Goal: Task Accomplishment & Management: Complete application form

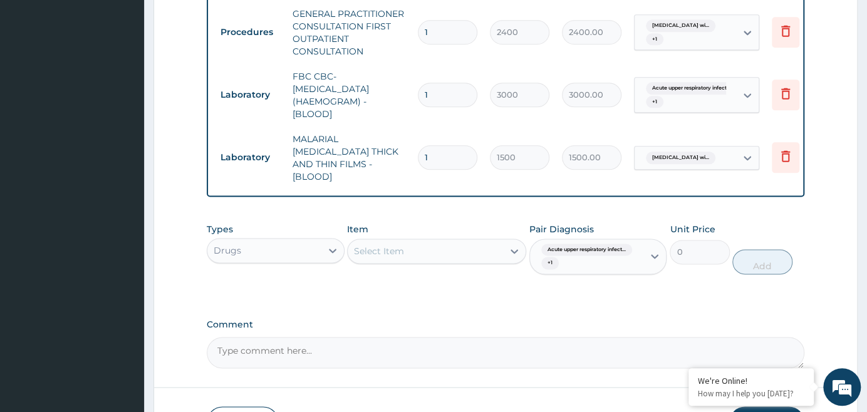
scroll to position [712, 0]
click at [289, 241] on div "Drugs" at bounding box center [263, 251] width 113 height 20
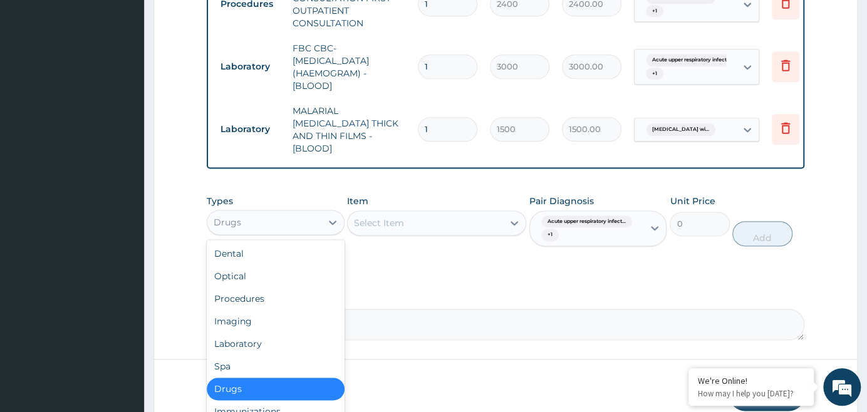
scroll to position [769, 0]
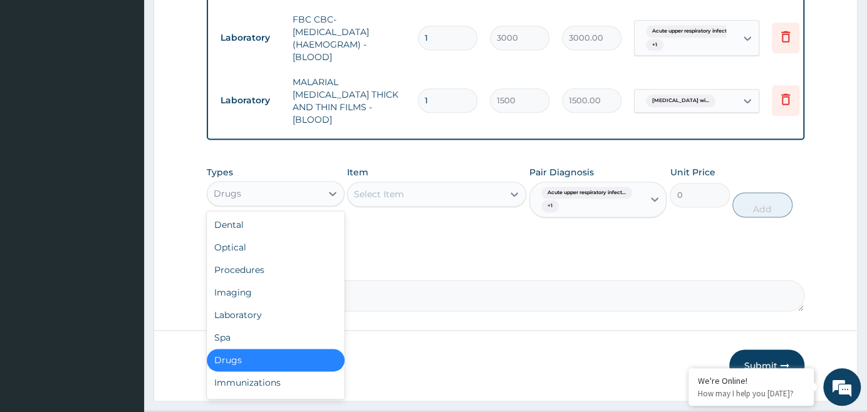
click at [286, 349] on div "Drugs" at bounding box center [275, 360] width 137 height 23
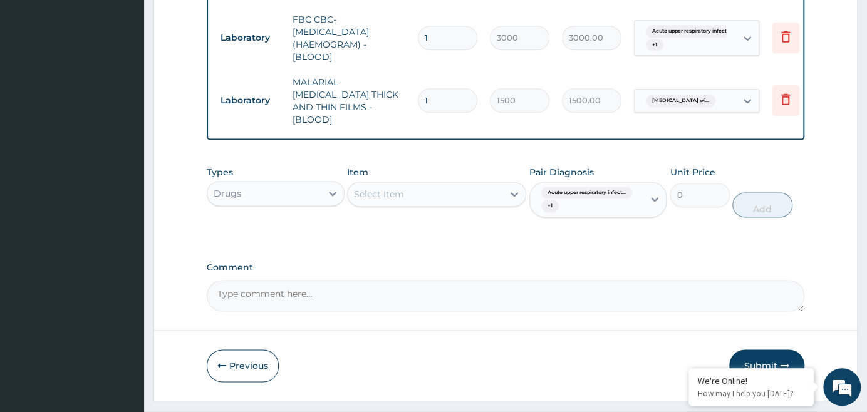
click at [449, 184] on div "Select Item" at bounding box center [425, 194] width 155 height 20
click at [438, 184] on div "Select Item" at bounding box center [425, 194] width 155 height 20
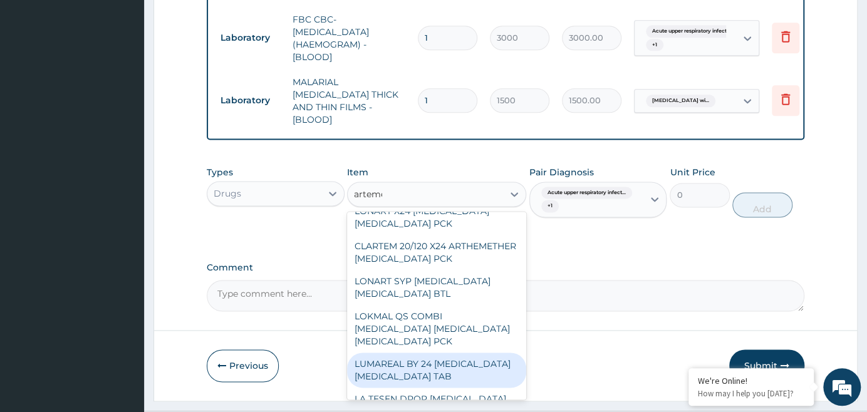
scroll to position [712, 0]
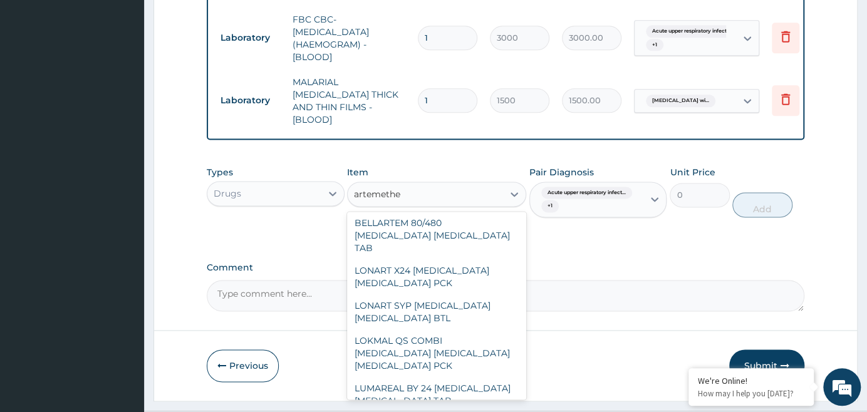
type input "[MEDICAL_DATA]"
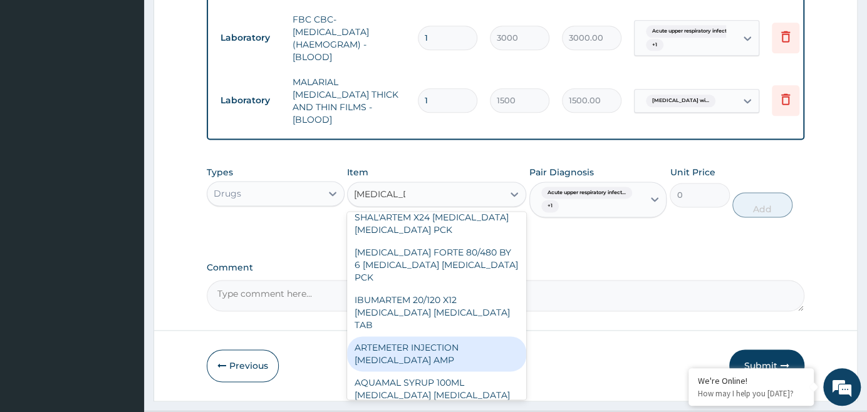
scroll to position [1224, 0]
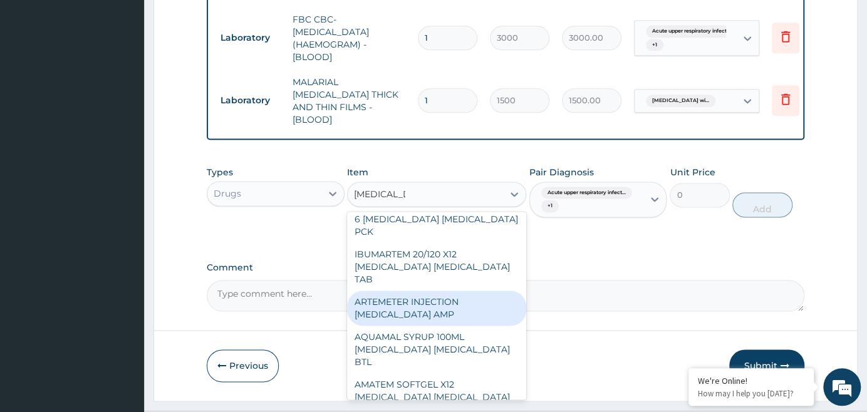
click at [454, 291] on div "ARTEMETER INJECTION [MEDICAL_DATA] AMP" at bounding box center [436, 308] width 179 height 35
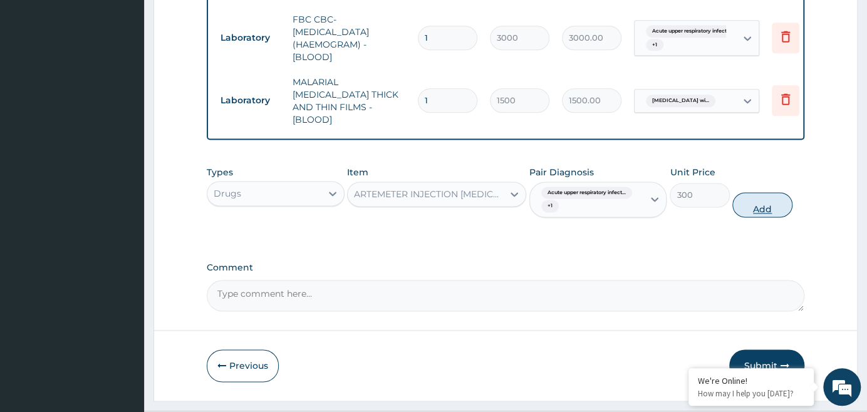
click at [757, 192] on button "Add" at bounding box center [762, 204] width 60 height 25
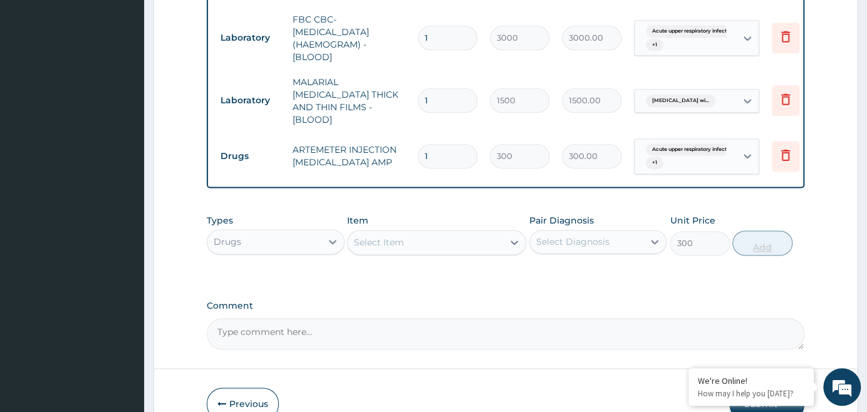
type input "0"
click at [455, 144] on input "1" at bounding box center [448, 156] width 60 height 24
type input "0.00"
click at [459, 144] on input "number" at bounding box center [448, 156] width 60 height 24
type input "6"
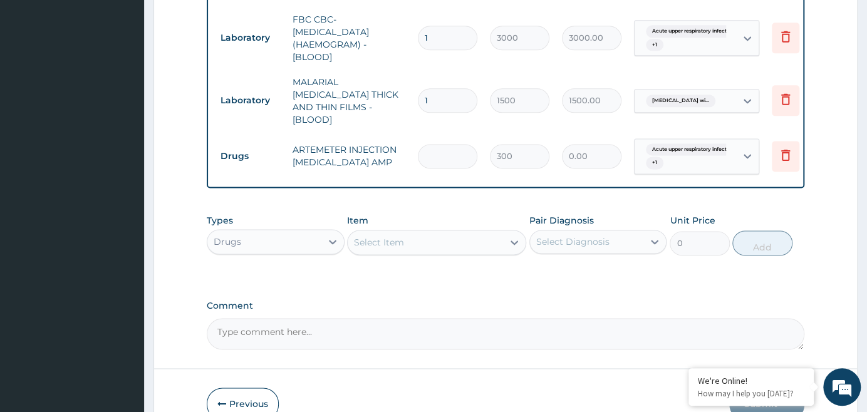
type input "1800.00"
type input "6"
click at [423, 232] on div "Select Item" at bounding box center [425, 242] width 155 height 20
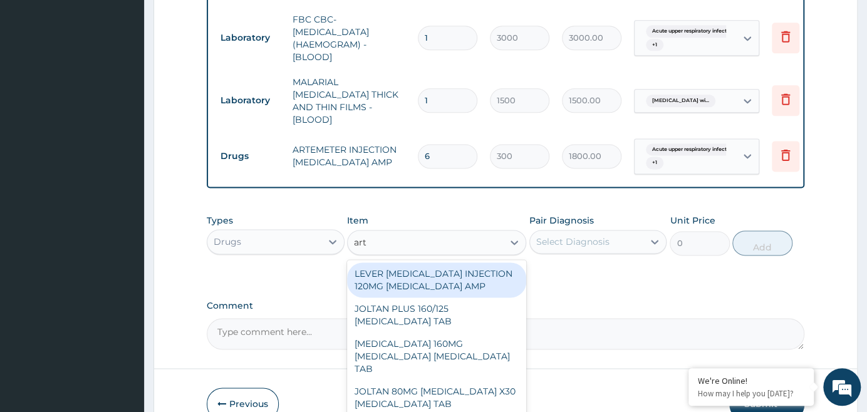
type input "arte"
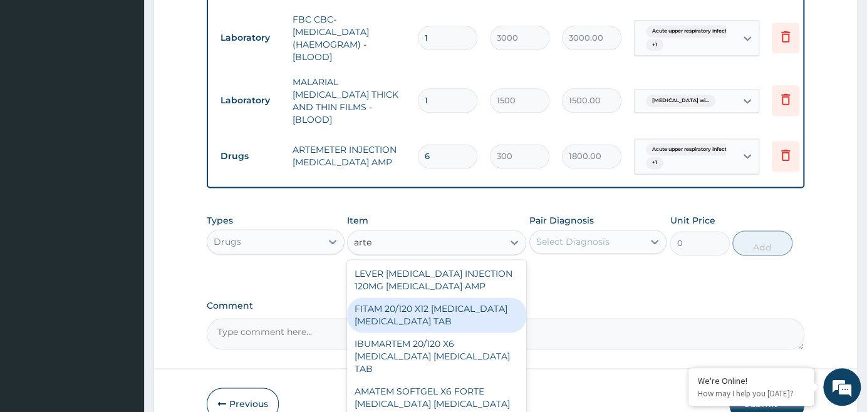
scroll to position [56, 0]
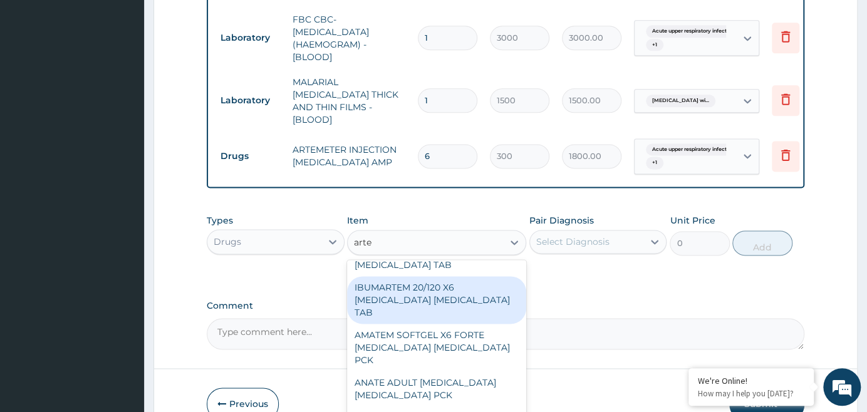
click at [432, 276] on div "IBUMARTEM 20/120 X6 [MEDICAL_DATA] [MEDICAL_DATA] TAB" at bounding box center [436, 300] width 179 height 48
type input "270"
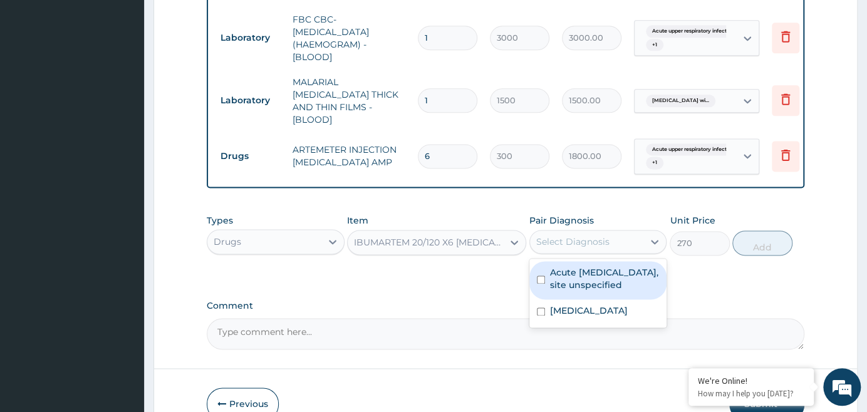
drag, startPoint x: 584, startPoint y: 212, endPoint x: 583, endPoint y: 233, distance: 20.8
click at [585, 236] on div "Select Diagnosis" at bounding box center [572, 242] width 73 height 13
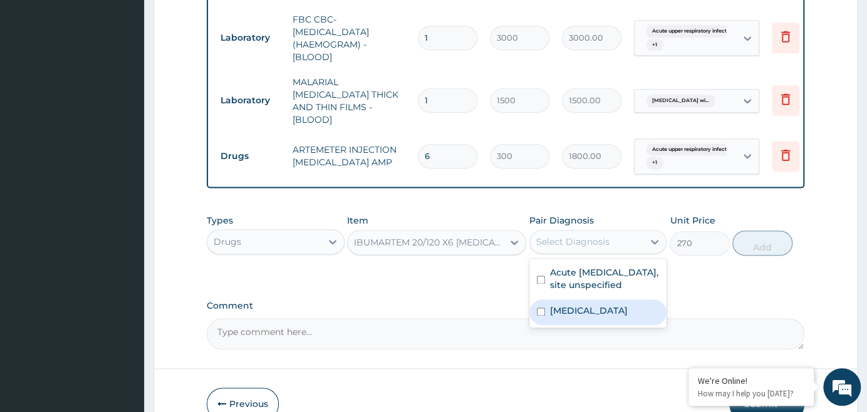
click at [603, 304] on label "[MEDICAL_DATA]" at bounding box center [589, 310] width 78 height 13
checkbox input "true"
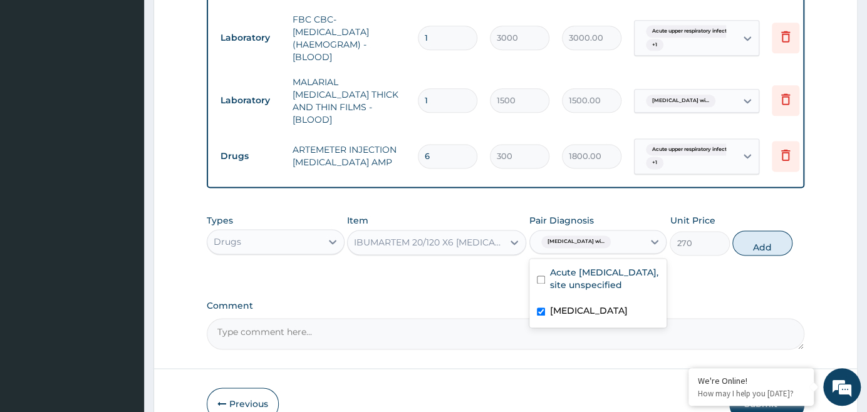
drag, startPoint x: 771, startPoint y: 215, endPoint x: 750, endPoint y: 223, distance: 22.2
click at [771, 231] on button "Add" at bounding box center [762, 243] width 60 height 25
type input "0"
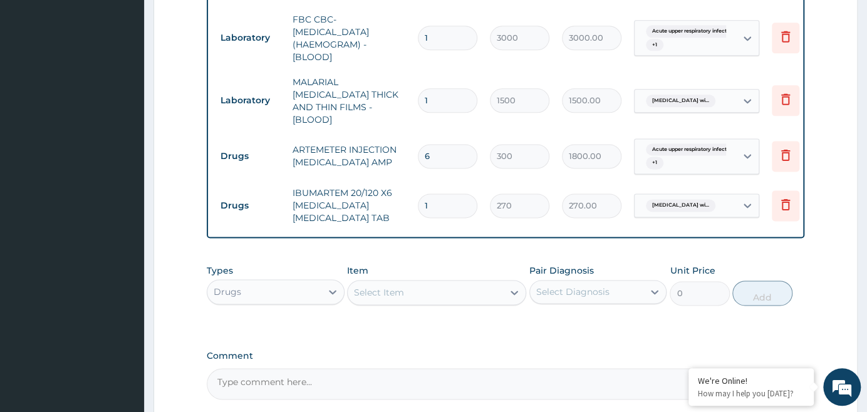
click at [465, 194] on input "1" at bounding box center [448, 206] width 60 height 24
type input "0.00"
type input "6"
type input "1620.00"
type input "6"
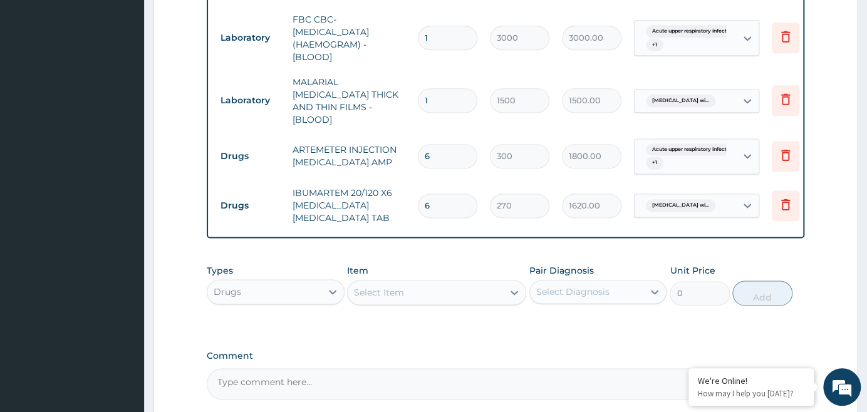
click at [573, 368] on textarea "Comment" at bounding box center [506, 383] width 598 height 31
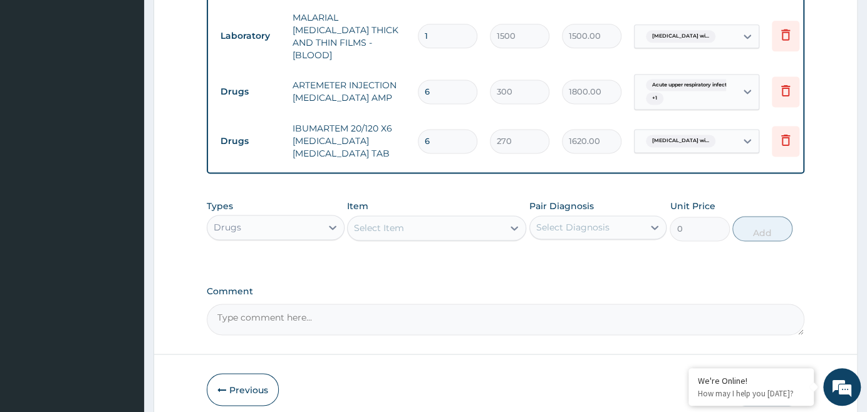
scroll to position [857, 0]
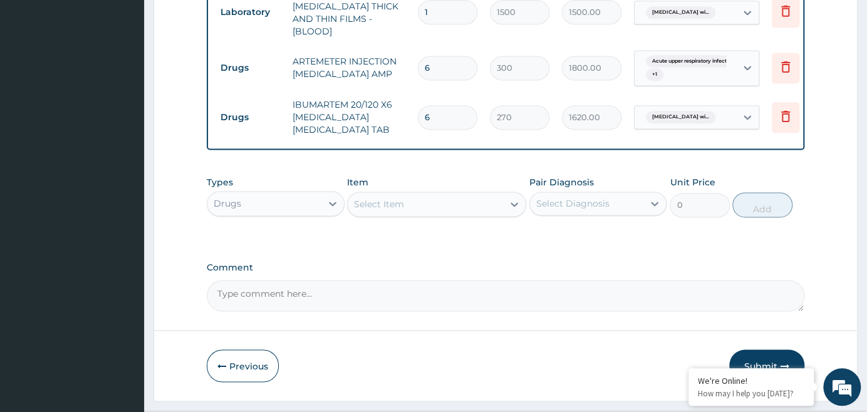
click at [391, 198] on div "Select Item" at bounding box center [379, 204] width 50 height 13
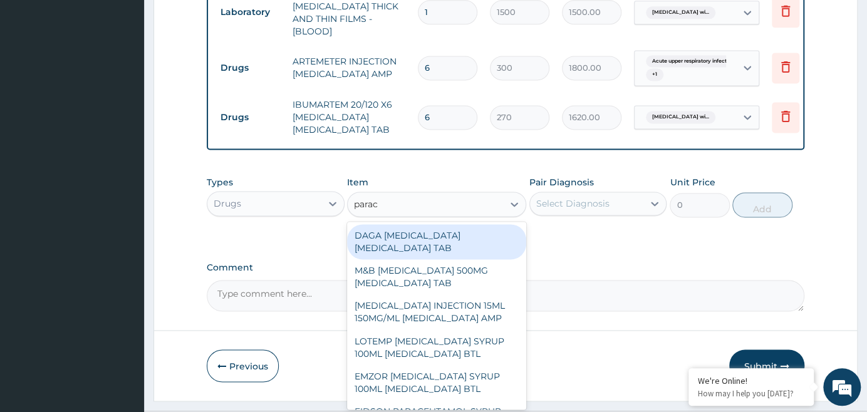
type input "parace"
click at [467, 224] on div "DAGA [MEDICAL_DATA] [MEDICAL_DATA] TAB" at bounding box center [436, 241] width 179 height 35
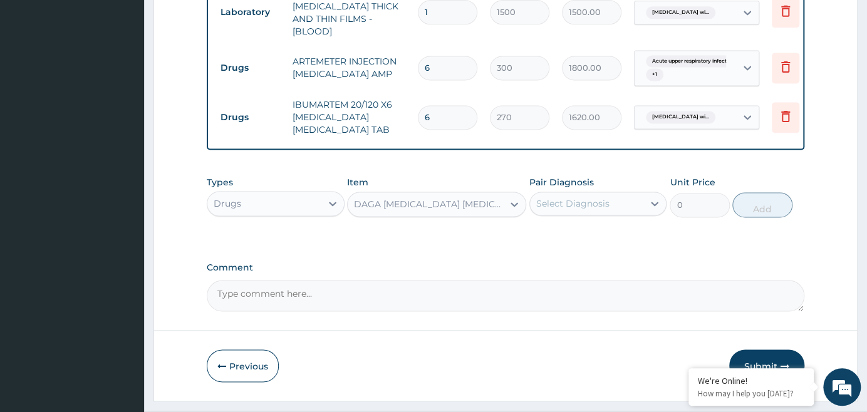
type input "20"
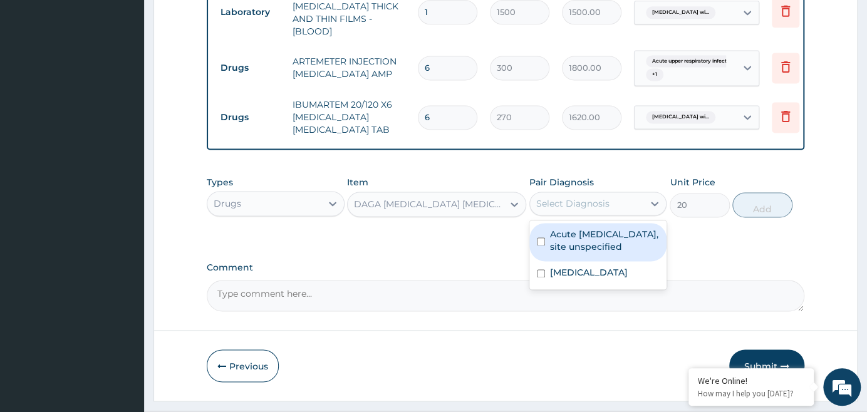
drag, startPoint x: 591, startPoint y: 174, endPoint x: 586, endPoint y: 182, distance: 9.2
click at [589, 197] on div "Select Diagnosis" at bounding box center [572, 203] width 73 height 13
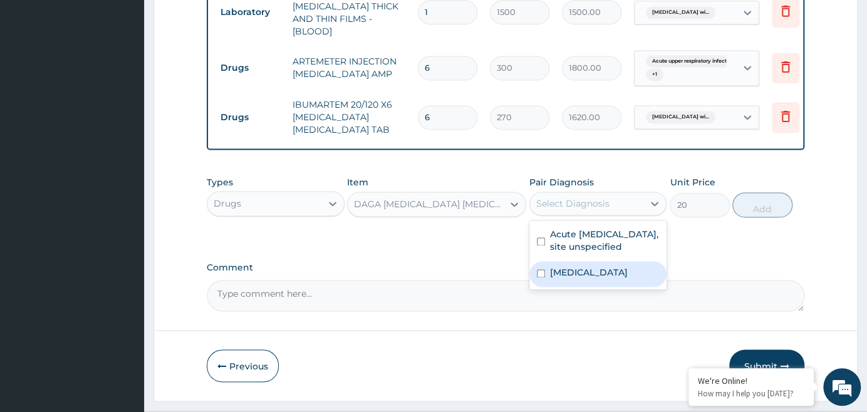
click at [578, 266] on label "[MEDICAL_DATA]" at bounding box center [589, 272] width 78 height 13
checkbox input "true"
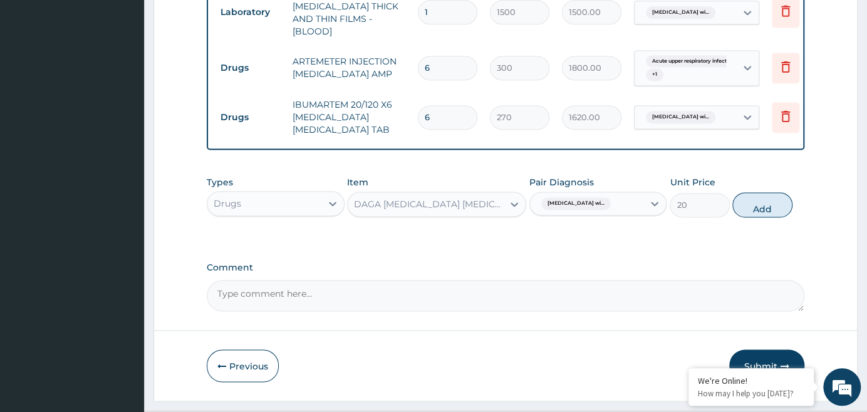
drag, startPoint x: 758, startPoint y: 176, endPoint x: 721, endPoint y: 181, distance: 37.3
click at [753, 192] on button "Add" at bounding box center [762, 204] width 60 height 25
type input "0"
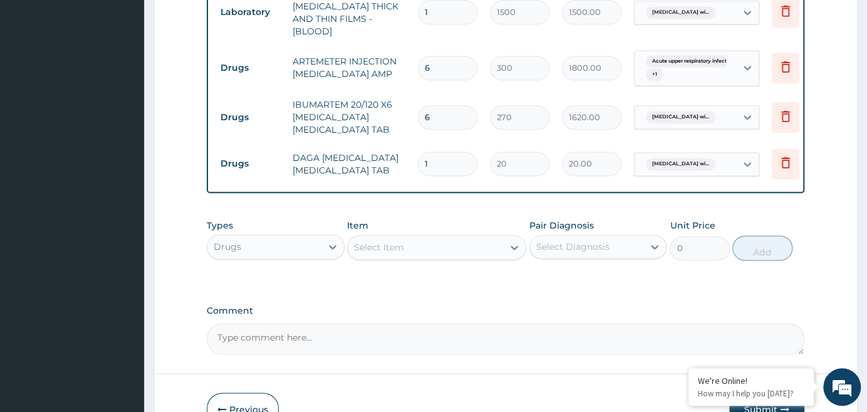
type input "11"
type input "220.00"
type input "1"
type input "20.00"
type input "18"
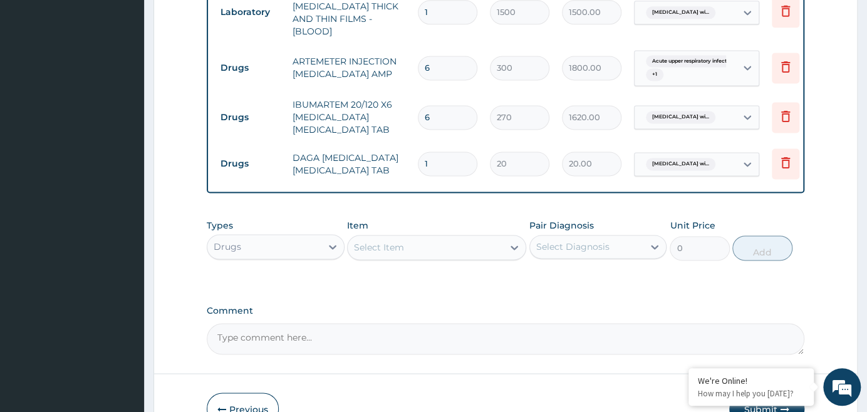
type input "360.00"
type input "18"
click at [469, 237] on div "Select Item" at bounding box center [425, 247] width 155 height 20
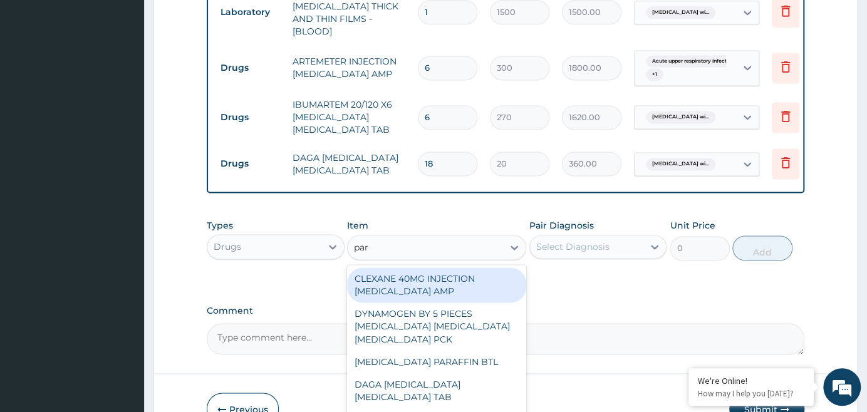
type input "para"
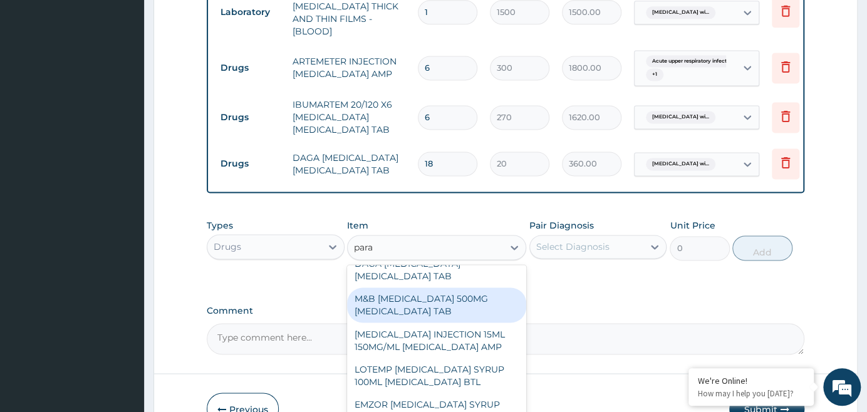
scroll to position [56, 0]
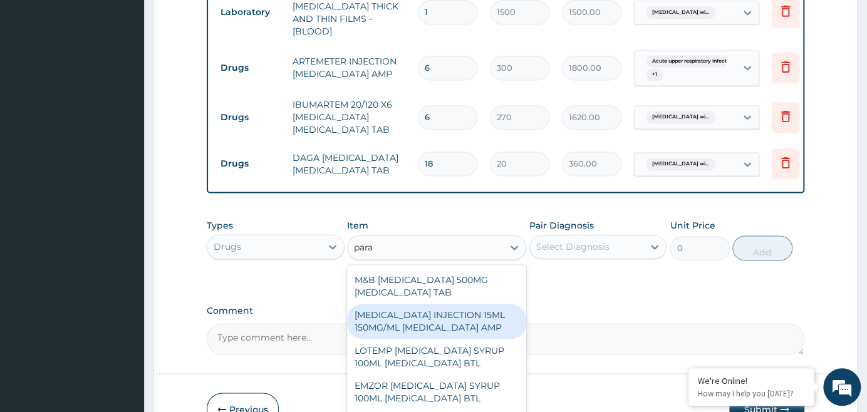
click at [475, 304] on div "[MEDICAL_DATA] INJECTION 15ML 150MG/ML [MEDICAL_DATA] AMP" at bounding box center [436, 321] width 179 height 35
type input "500"
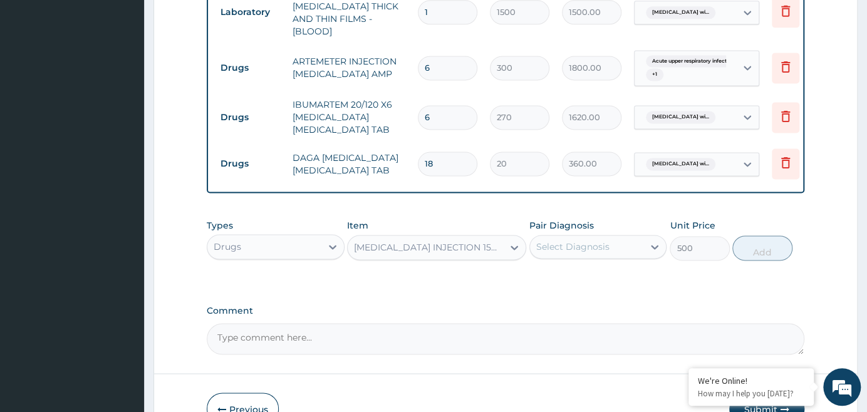
drag, startPoint x: 640, startPoint y: 212, endPoint x: 636, endPoint y: 217, distance: 6.8
click at [639, 237] on div "Select Diagnosis" at bounding box center [586, 247] width 113 height 20
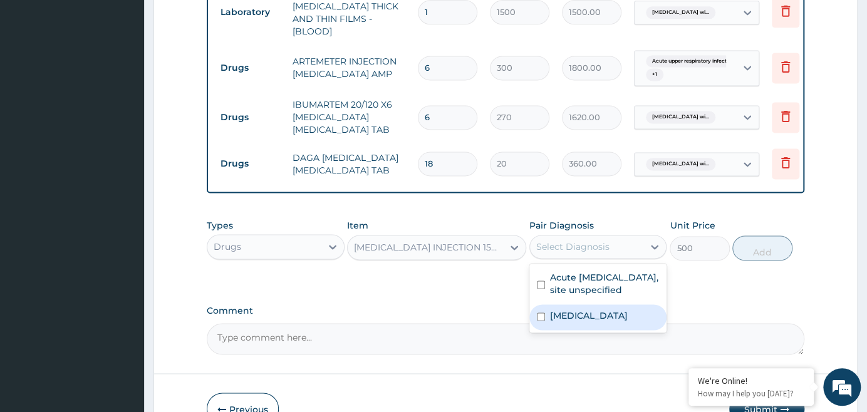
click at [610, 311] on label "[MEDICAL_DATA]" at bounding box center [589, 315] width 78 height 13
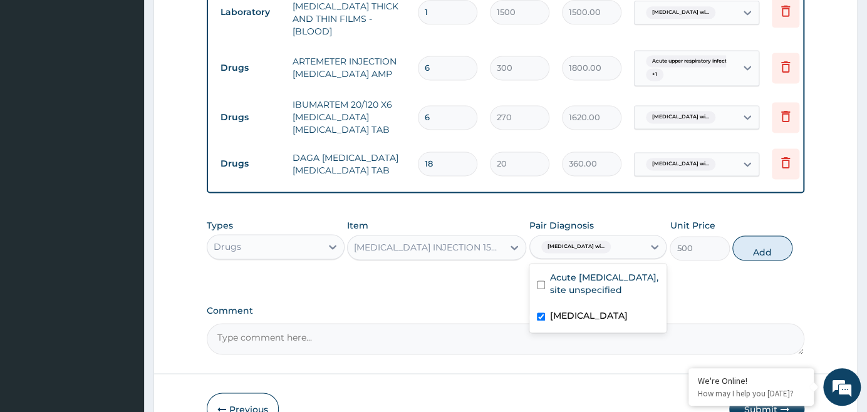
click at [587, 309] on label "[MEDICAL_DATA]" at bounding box center [589, 315] width 78 height 13
checkbox input "false"
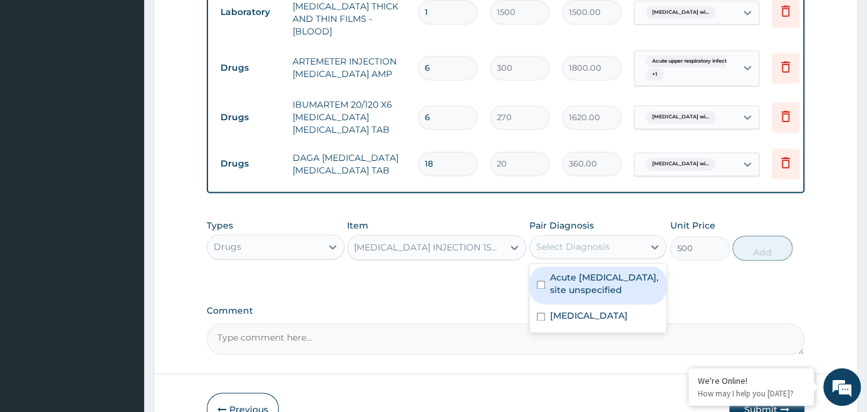
click at [491, 241] on div "[MEDICAL_DATA] INJECTION 15ML 150MG/ML [MEDICAL_DATA] AMP" at bounding box center [429, 247] width 150 height 13
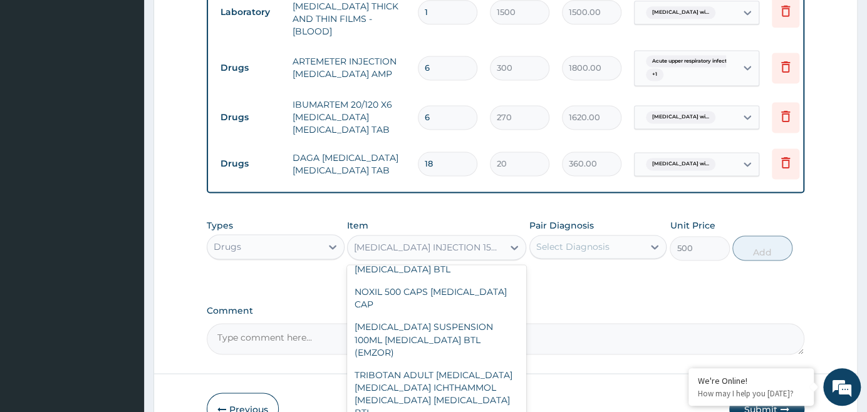
scroll to position [18427, 0]
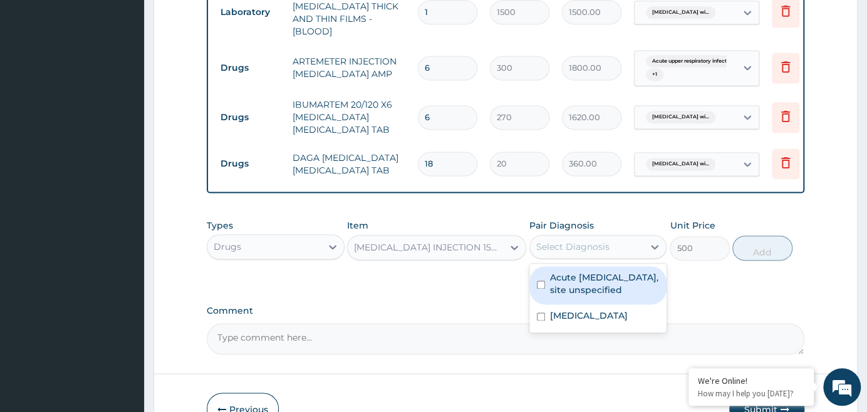
click at [610, 237] on div "Select Diagnosis" at bounding box center [586, 247] width 113 height 20
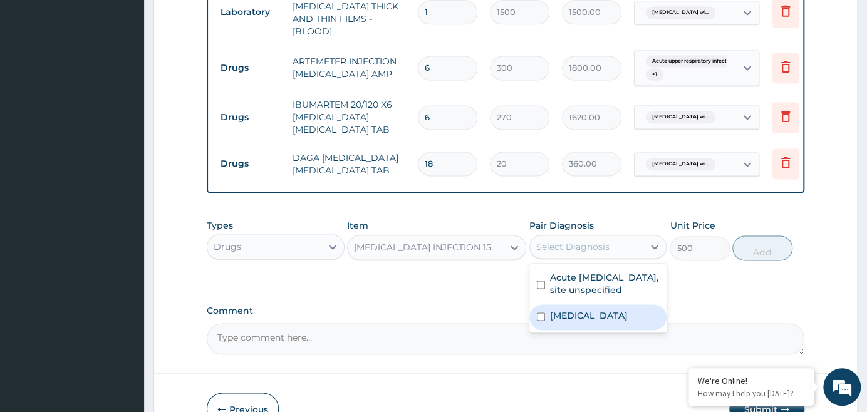
click at [618, 309] on label "[MEDICAL_DATA]" at bounding box center [589, 315] width 78 height 13
checkbox input "true"
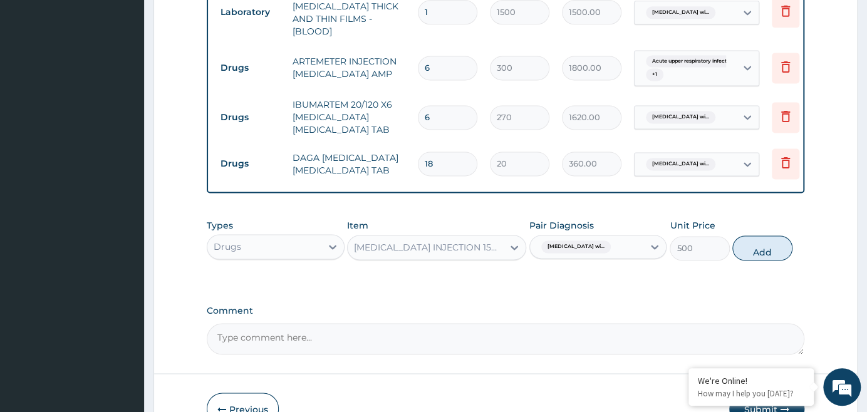
drag, startPoint x: 757, startPoint y: 222, endPoint x: 662, endPoint y: 219, distance: 95.9
click at [755, 236] on button "Add" at bounding box center [762, 248] width 60 height 25
type input "0"
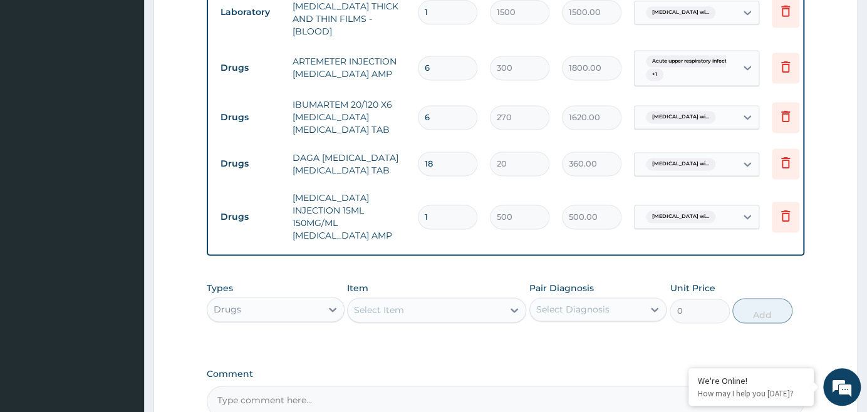
type input "0.00"
type input "3"
type input "1500.00"
type input "3"
click at [413, 300] on div "Select Item" at bounding box center [425, 310] width 155 height 20
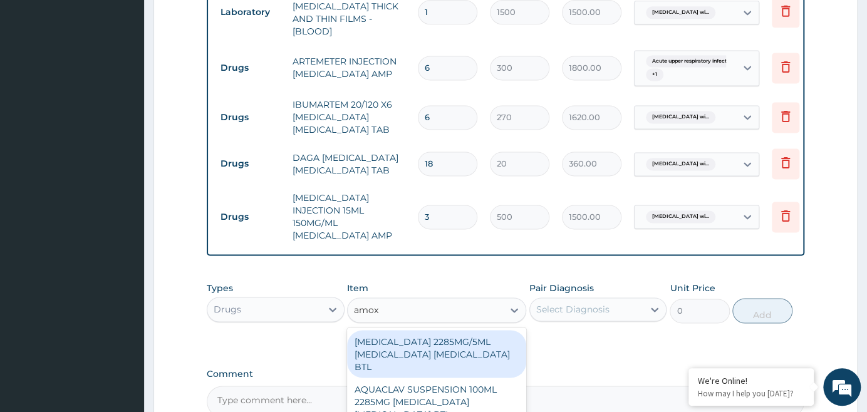
type input "amoxi"
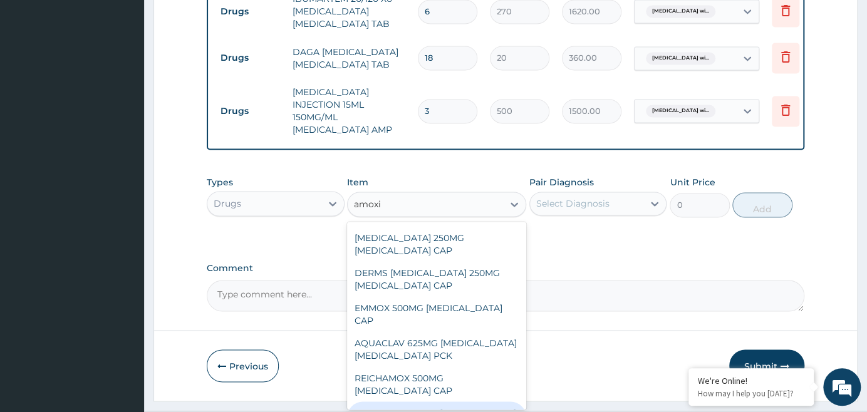
scroll to position [398, 0]
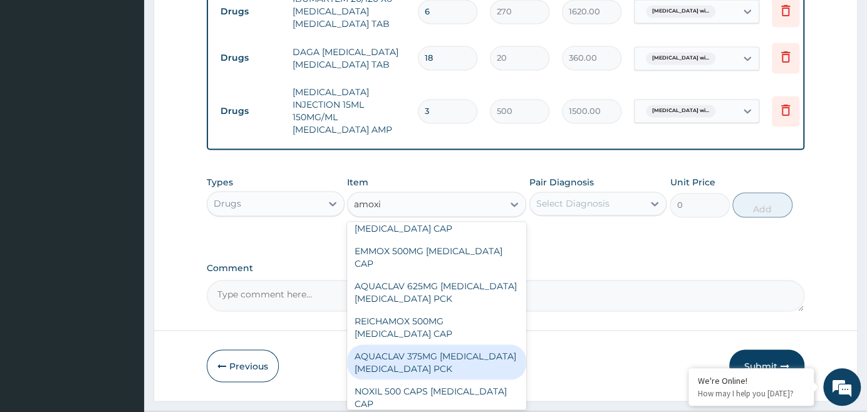
click at [472, 345] on div "AQUACLAV 375MG [MEDICAL_DATA] [MEDICAL_DATA] PCK" at bounding box center [436, 362] width 179 height 35
type input "1300"
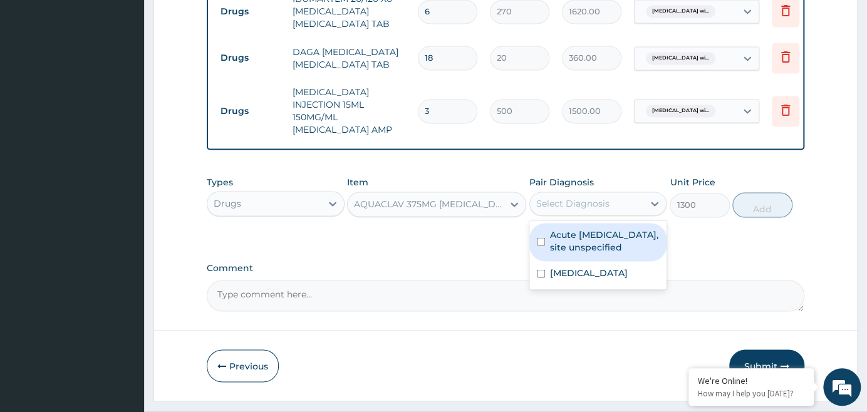
click at [605, 197] on div "Select Diagnosis" at bounding box center [572, 203] width 73 height 13
click at [576, 228] on label "Acute [MEDICAL_DATA], site unspecified" at bounding box center [604, 240] width 109 height 25
checkbox input "true"
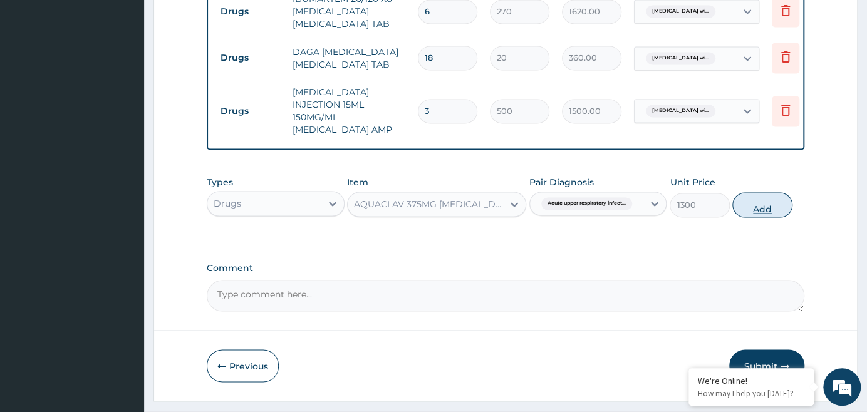
click at [752, 192] on button "Add" at bounding box center [762, 204] width 60 height 25
type input "0"
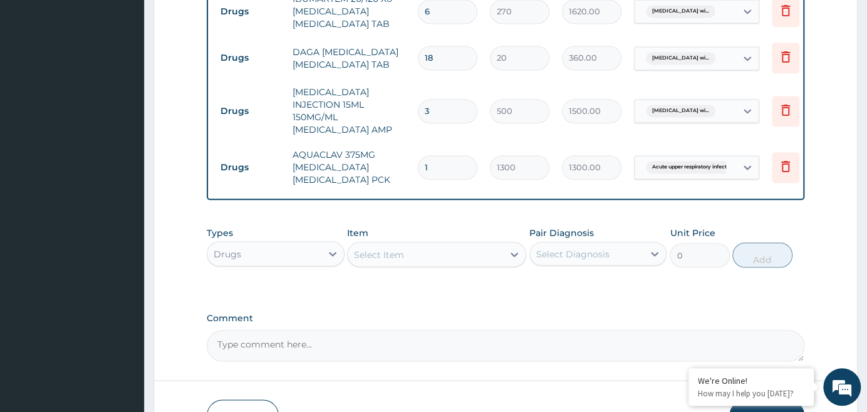
click at [433, 244] on div "Select Item" at bounding box center [425, 254] width 155 height 20
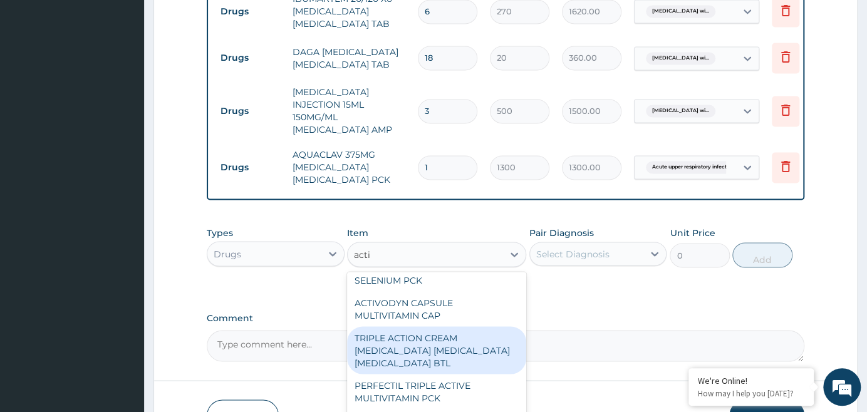
scroll to position [135, 0]
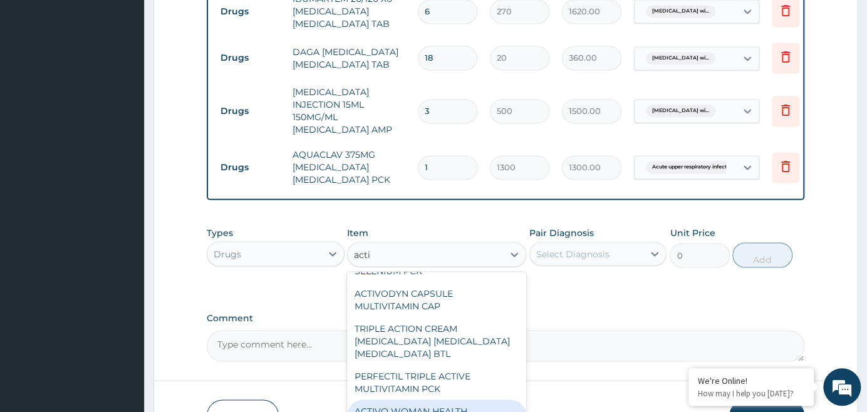
type input "actif"
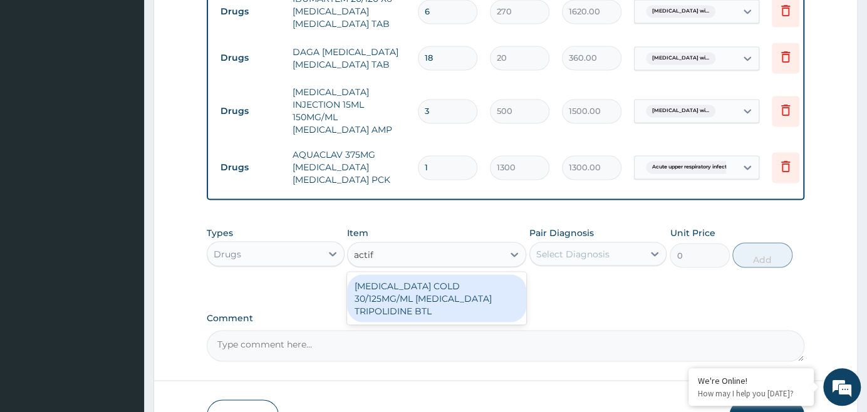
click at [480, 274] on div "[MEDICAL_DATA] COLD 30/125MG/ML [MEDICAL_DATA] TRIPOLIDINE BTL" at bounding box center [436, 298] width 179 height 48
type input "800"
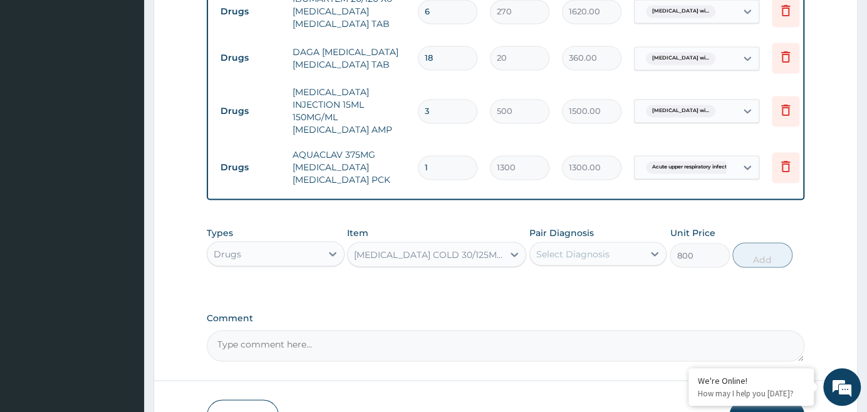
click at [601, 247] on div "Select Diagnosis" at bounding box center [572, 253] width 73 height 13
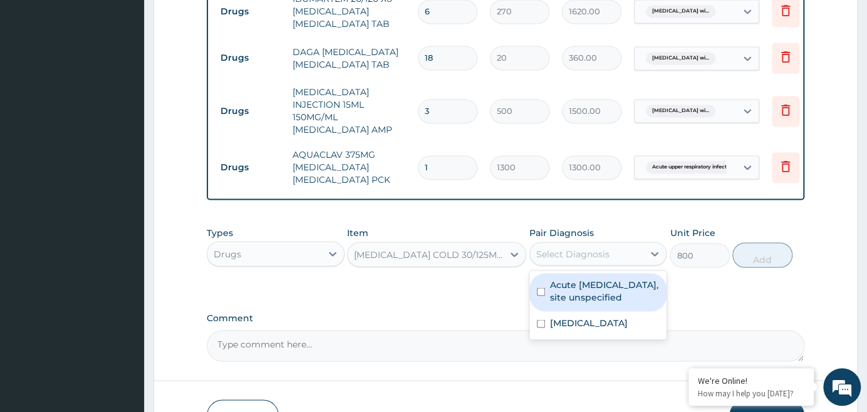
click at [586, 278] on label "Acute [MEDICAL_DATA], site unspecified" at bounding box center [604, 290] width 109 height 25
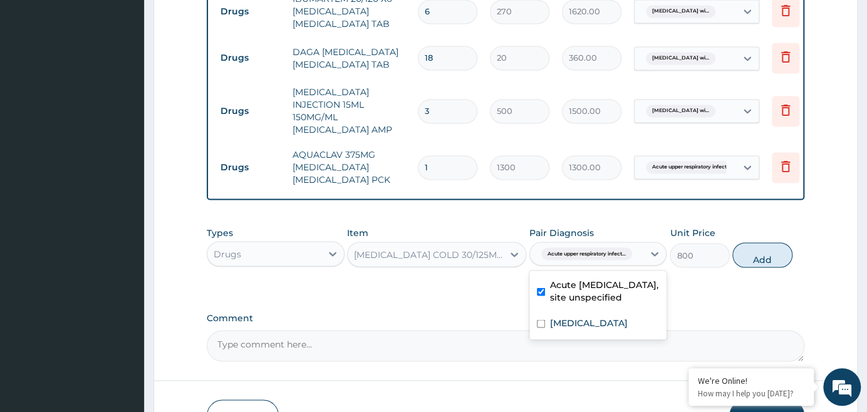
checkbox input "true"
click at [758, 242] on button "Add" at bounding box center [762, 254] width 60 height 25
type input "0"
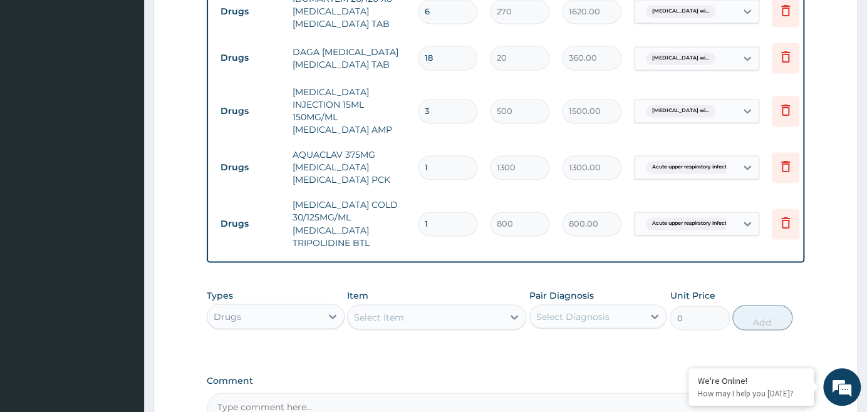
click at [403, 307] on div "Select Item" at bounding box center [425, 317] width 155 height 20
click at [787, 215] on icon at bounding box center [785, 222] width 15 height 15
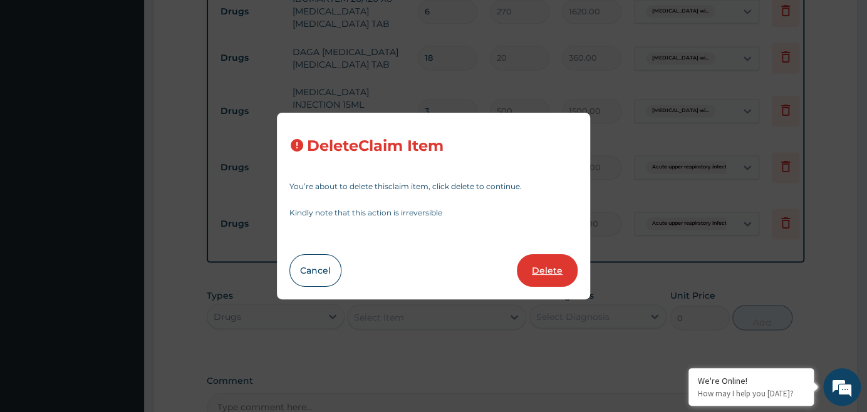
click at [558, 267] on button "Delete" at bounding box center [547, 270] width 61 height 33
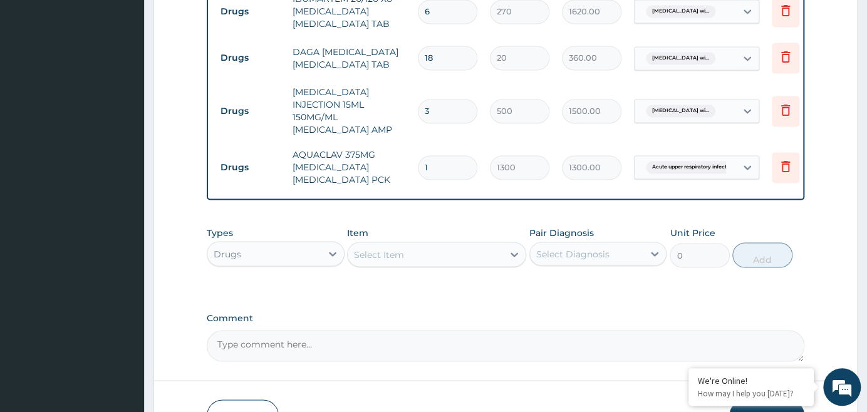
click at [438, 244] on div "Select Item" at bounding box center [425, 254] width 155 height 20
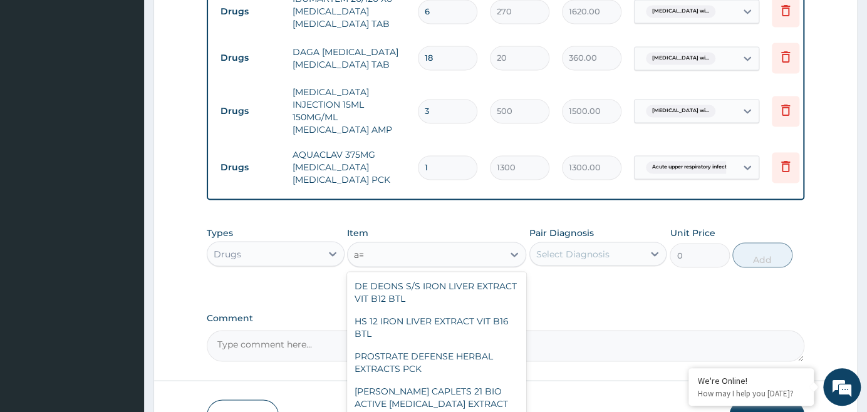
type input "a"
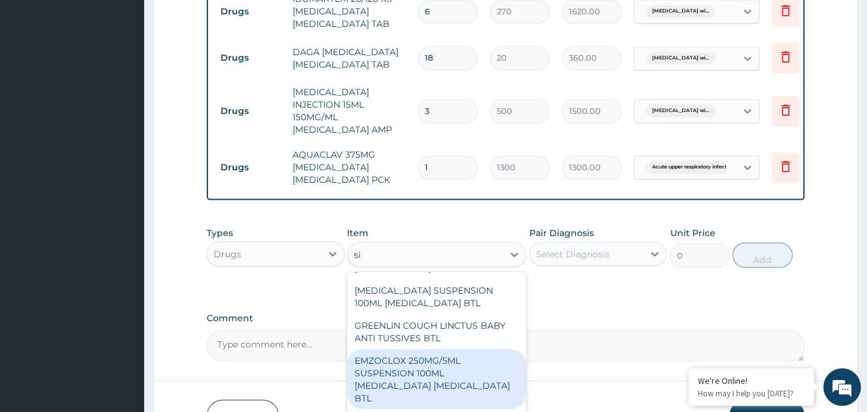
scroll to position [227, 0]
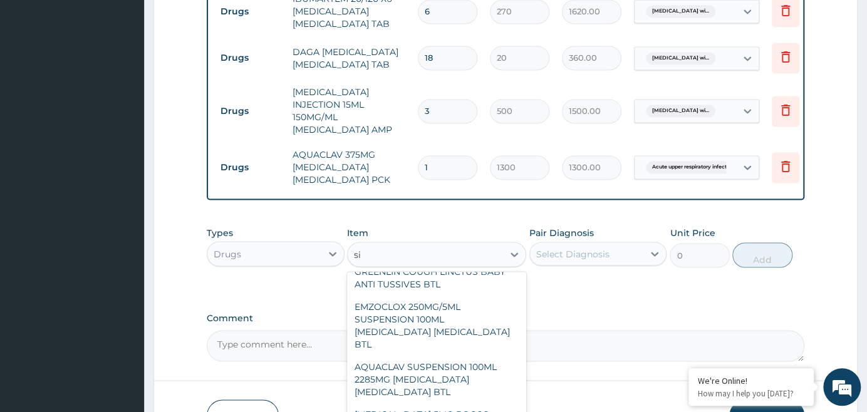
type input "s"
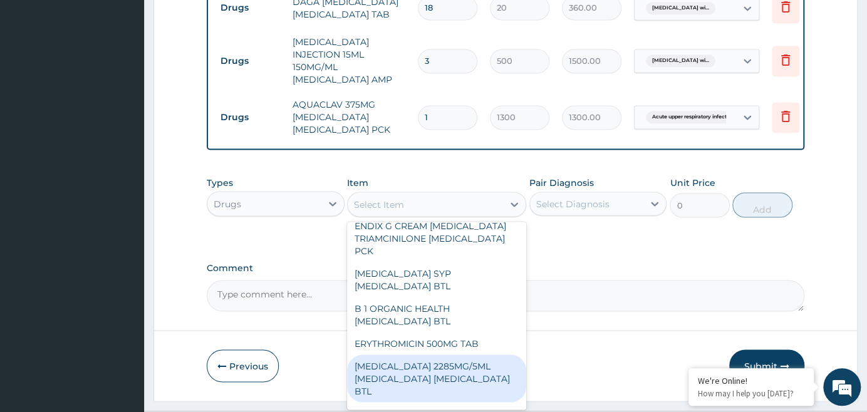
scroll to position [1796, 0]
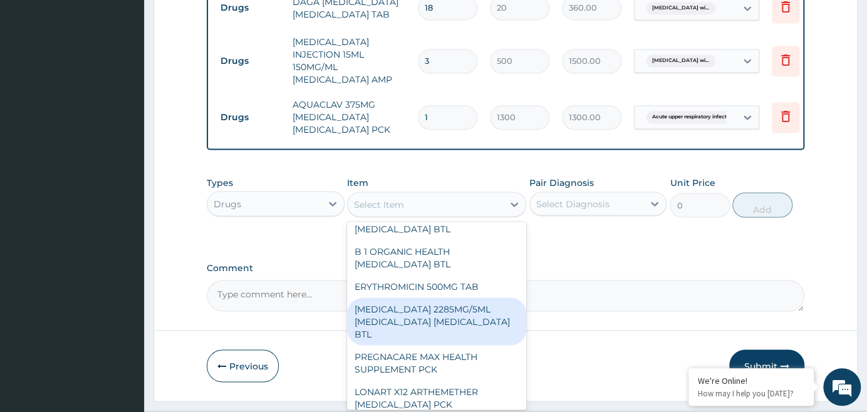
click at [441, 298] on div "[MEDICAL_DATA] 2285MG/5ML [MEDICAL_DATA] [MEDICAL_DATA] BTL" at bounding box center [436, 322] width 179 height 48
type input "4300"
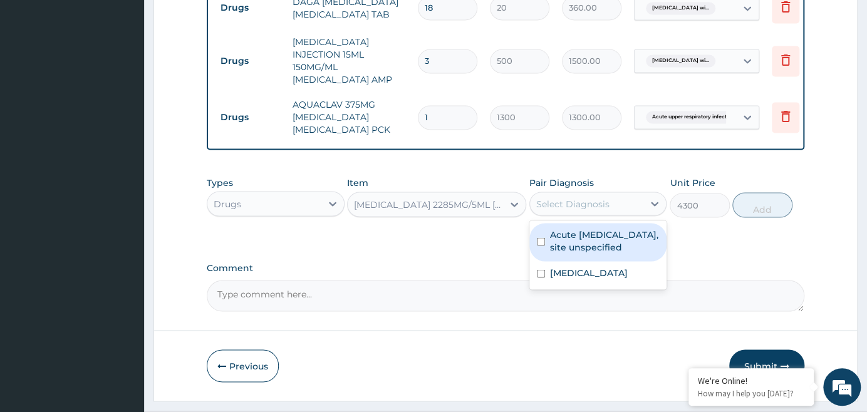
click at [620, 194] on div "Select Diagnosis" at bounding box center [586, 204] width 113 height 20
click at [628, 228] on label "Acute [MEDICAL_DATA], site unspecified" at bounding box center [604, 240] width 109 height 25
checkbox input "true"
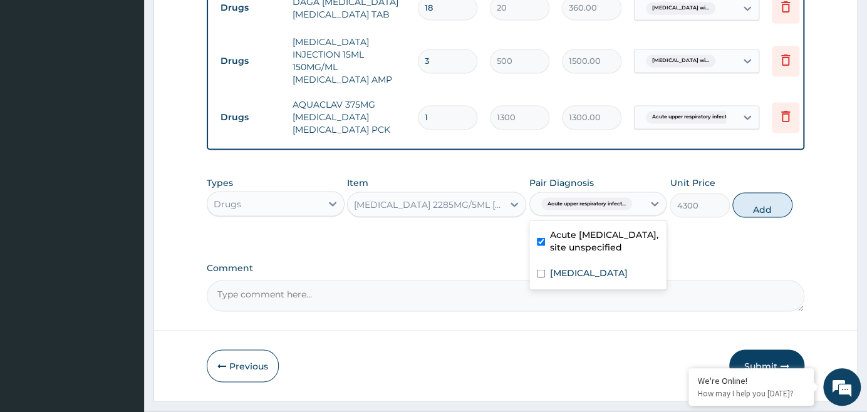
click at [769, 192] on button "Add" at bounding box center [762, 204] width 60 height 25
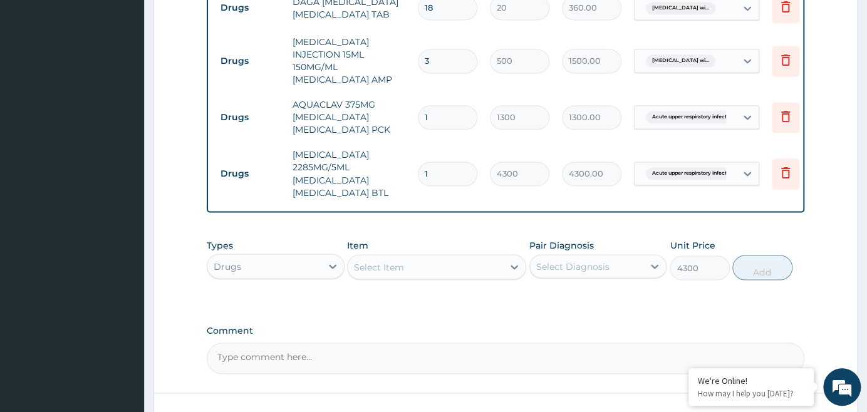
type input "0"
click at [414, 257] on div "Select Item" at bounding box center [425, 267] width 155 height 20
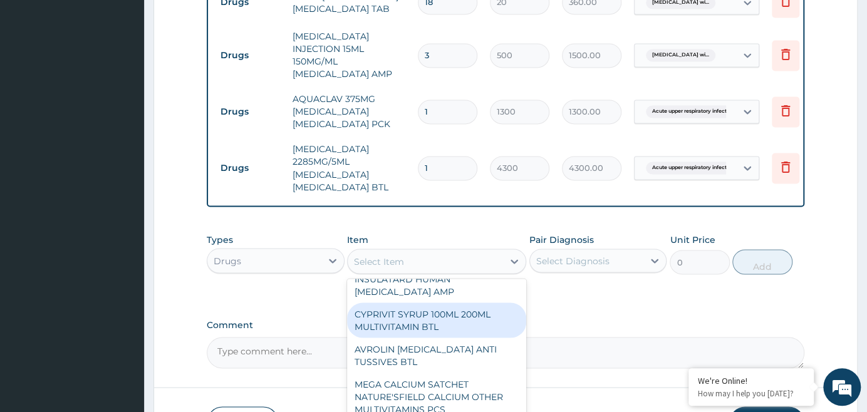
scroll to position [227, 0]
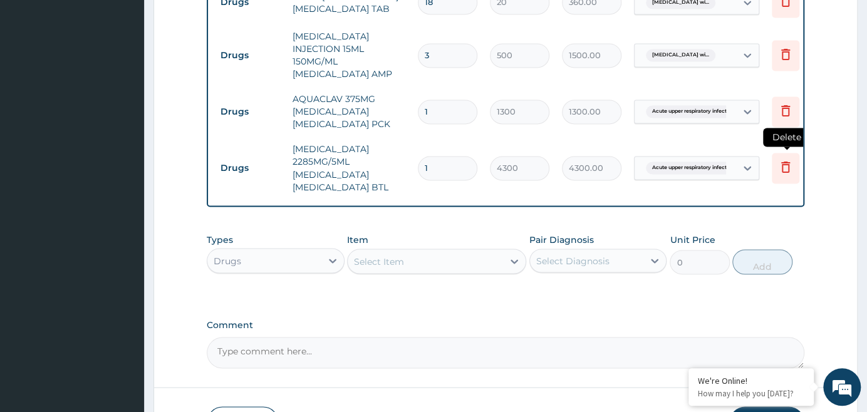
click at [788, 161] on icon at bounding box center [785, 166] width 9 height 11
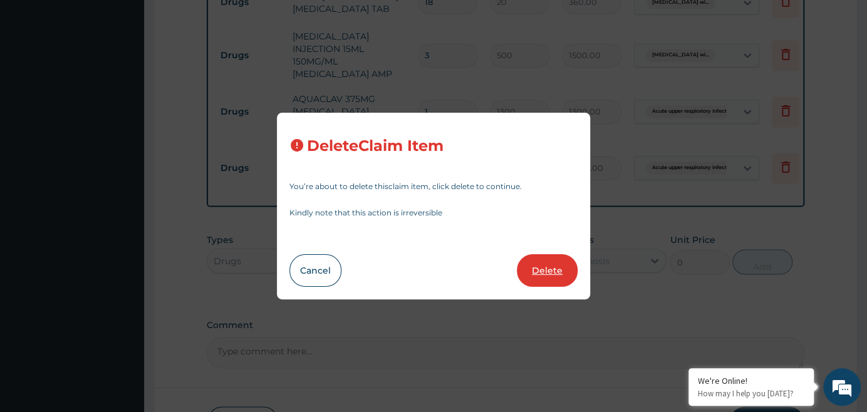
click at [549, 269] on button "Delete" at bounding box center [547, 270] width 61 height 33
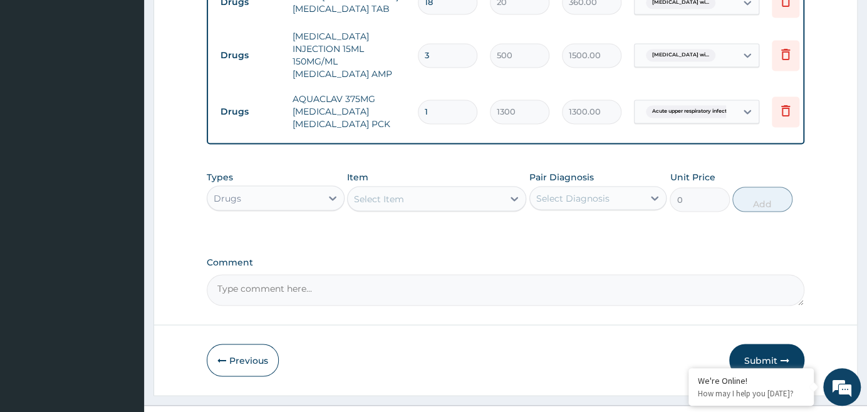
scroll to position [1013, 0]
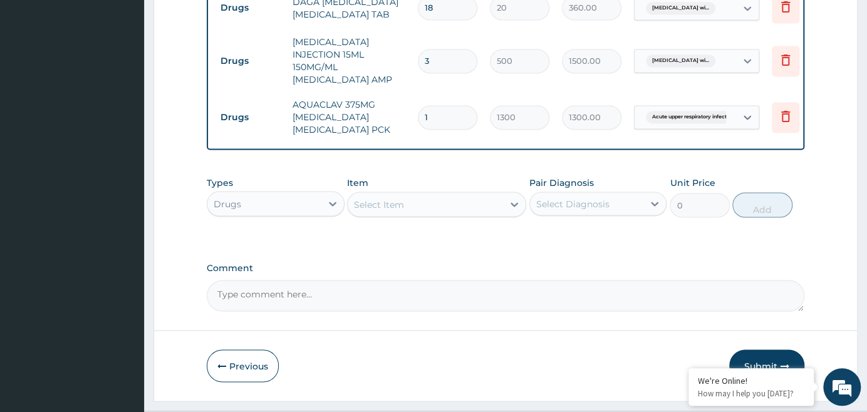
click at [403, 194] on div "Select Item" at bounding box center [425, 204] width 155 height 20
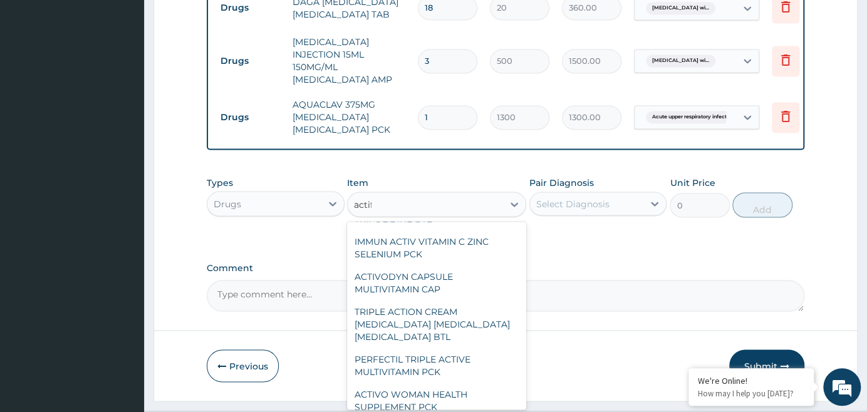
scroll to position [0, 0]
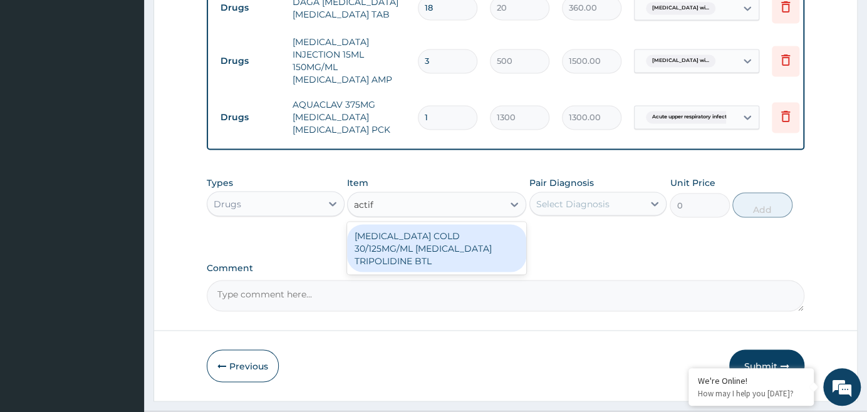
type input "acti"
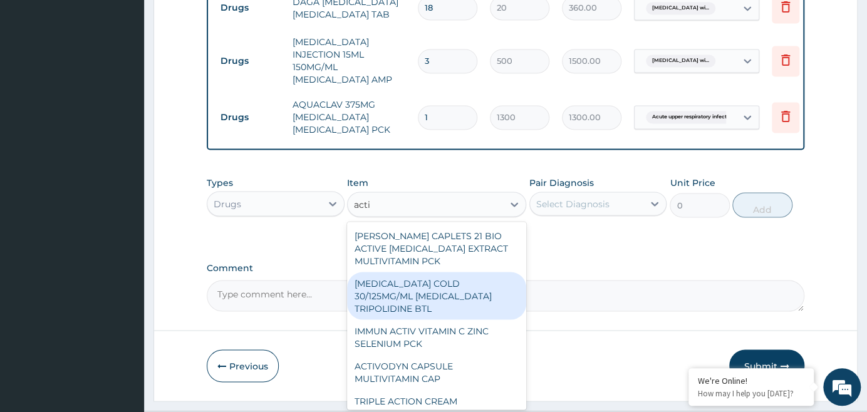
click at [434, 272] on div "[MEDICAL_DATA] COLD 30/125MG/ML [MEDICAL_DATA] TRIPOLIDINE BTL" at bounding box center [436, 296] width 179 height 48
type input "800"
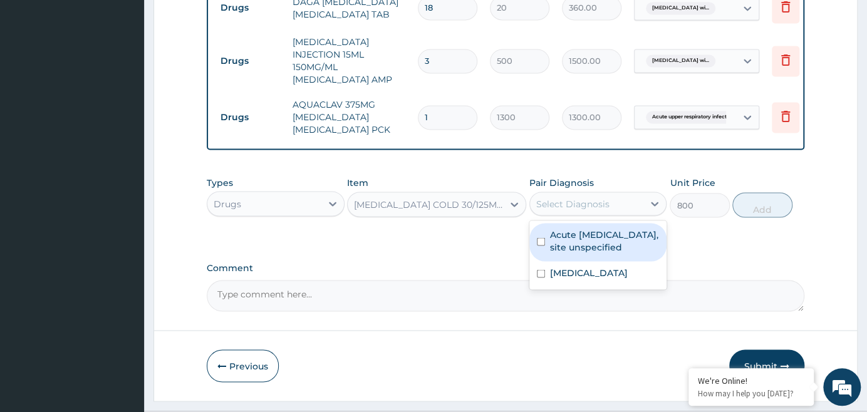
click at [623, 194] on div "Select Diagnosis" at bounding box center [586, 204] width 113 height 20
click at [574, 228] on label "Acute [MEDICAL_DATA], site unspecified" at bounding box center [604, 240] width 109 height 25
checkbox input "true"
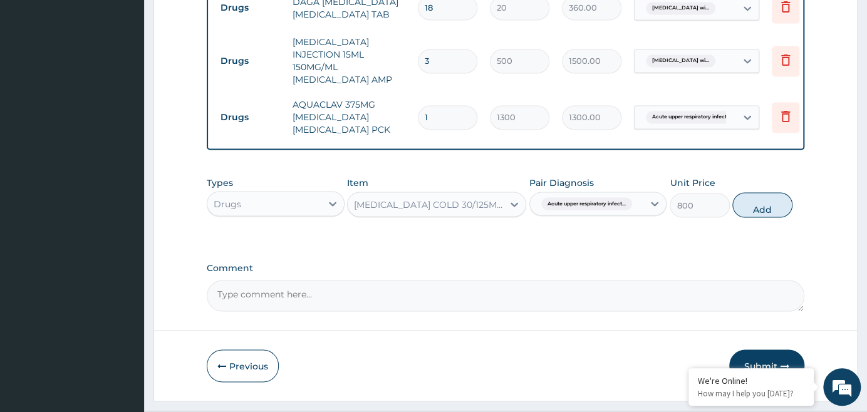
drag, startPoint x: 759, startPoint y: 172, endPoint x: 749, endPoint y: 169, distance: 10.3
click at [758, 192] on button "Add" at bounding box center [762, 204] width 60 height 25
type input "0"
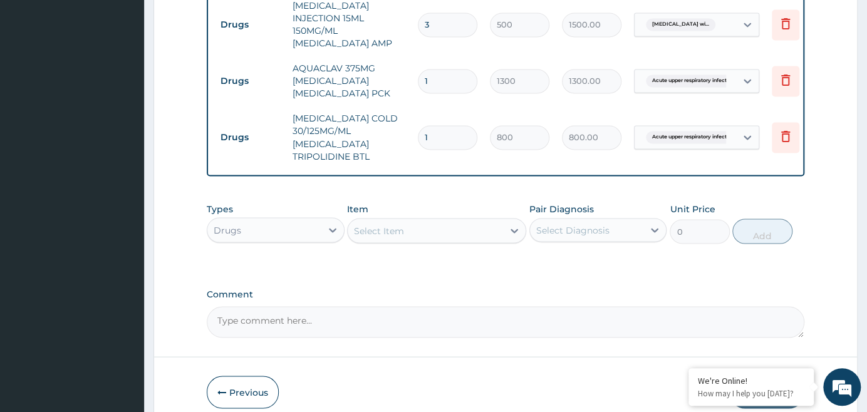
scroll to position [1070, 0]
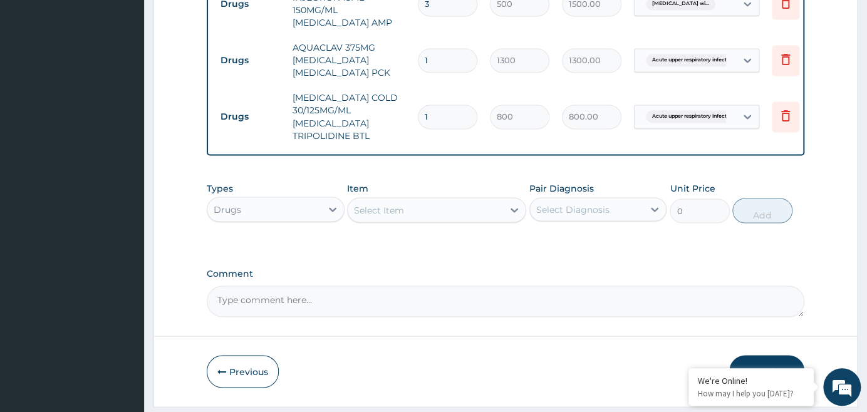
click at [472, 200] on div "Select Item" at bounding box center [425, 210] width 155 height 20
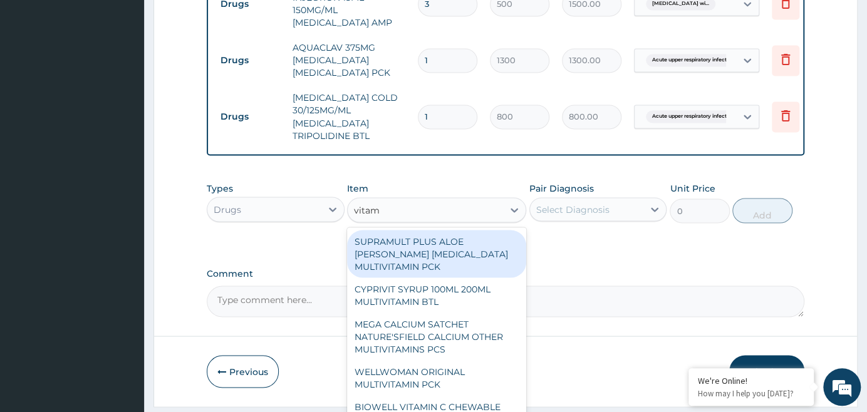
type input "vitami"
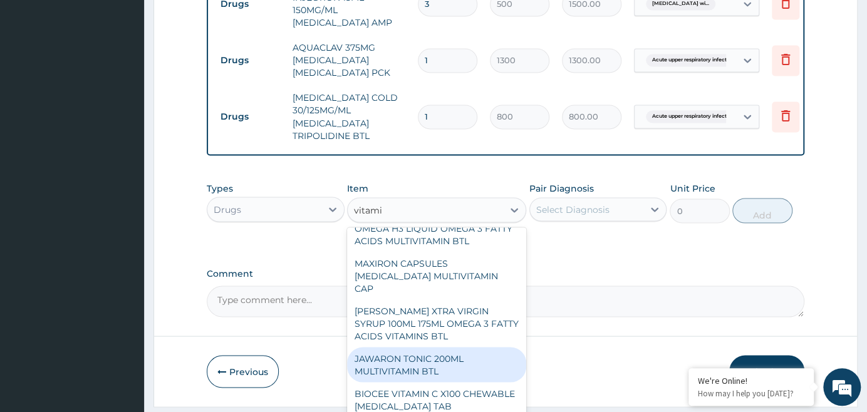
scroll to position [398, 0]
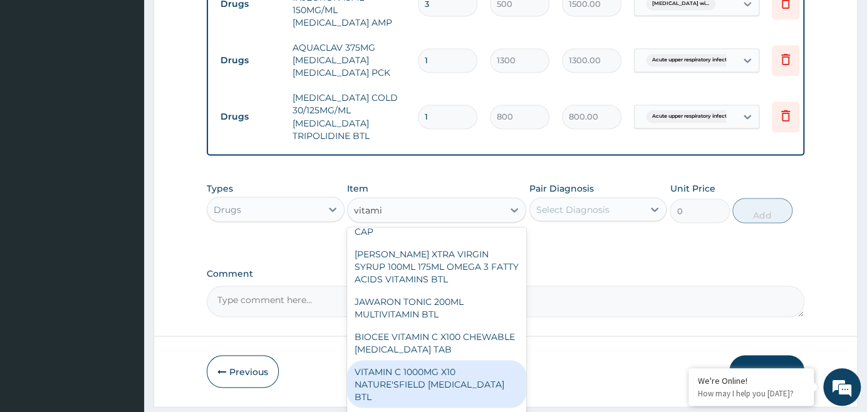
click at [443, 360] on div "VITAMIN C 1000MG X10 NATURE'SFIELD [MEDICAL_DATA] BTL" at bounding box center [436, 384] width 179 height 48
type input "600"
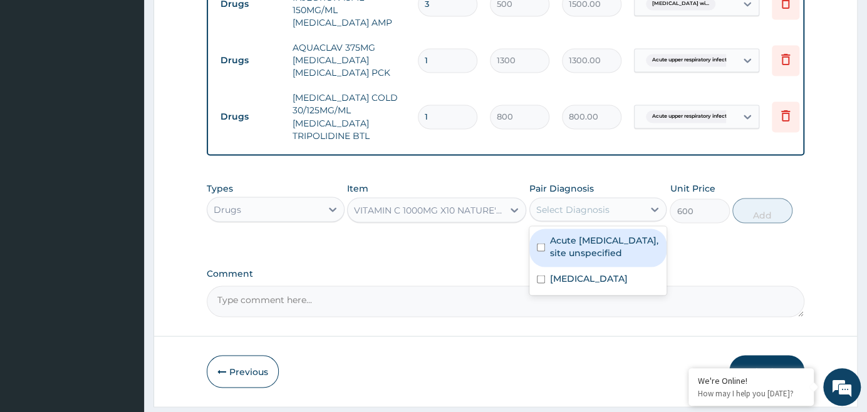
drag, startPoint x: 626, startPoint y: 180, endPoint x: 623, endPoint y: 219, distance: 39.0
click at [625, 199] on div "Select Diagnosis" at bounding box center [586, 209] width 113 height 20
drag, startPoint x: 621, startPoint y: 224, endPoint x: 638, endPoint y: 224, distance: 17.6
click at [620, 234] on label "Acute [MEDICAL_DATA], site unspecified" at bounding box center [604, 246] width 109 height 25
checkbox input "true"
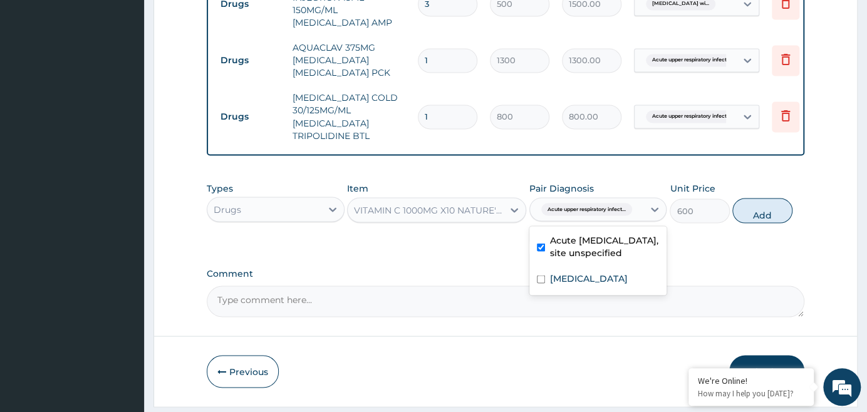
click at [765, 198] on button "Add" at bounding box center [762, 210] width 60 height 25
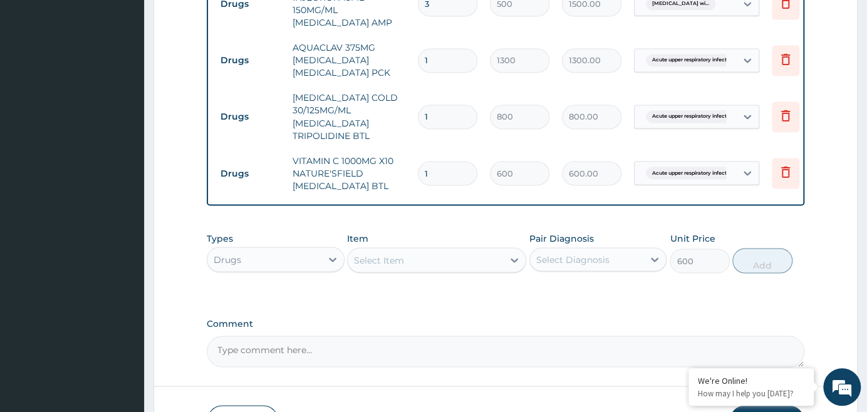
type input "0"
click at [411, 250] on div "Select Item" at bounding box center [425, 260] width 155 height 20
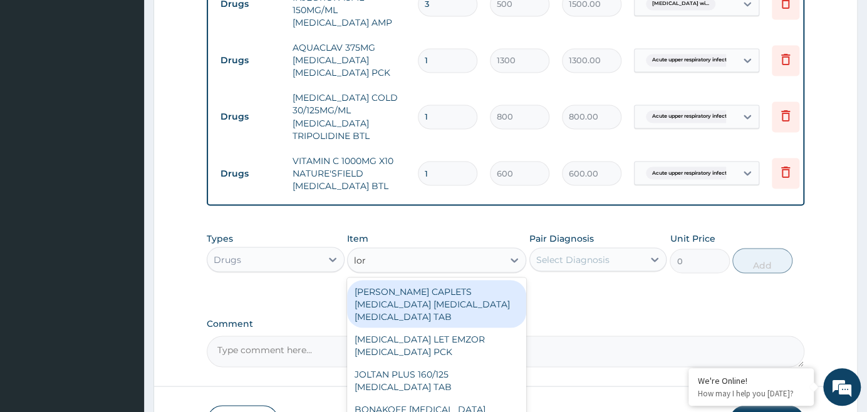
type input "[PERSON_NAME]"
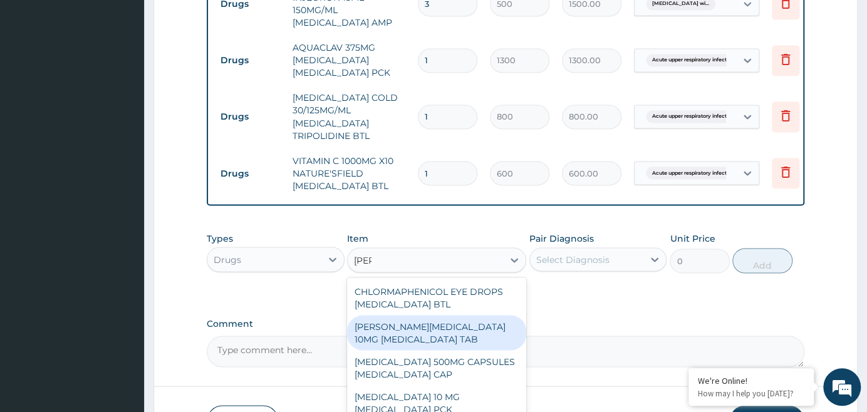
click at [476, 315] on div "[PERSON_NAME][MEDICAL_DATA] 10MG [MEDICAL_DATA] TAB" at bounding box center [436, 332] width 179 height 35
type input "45"
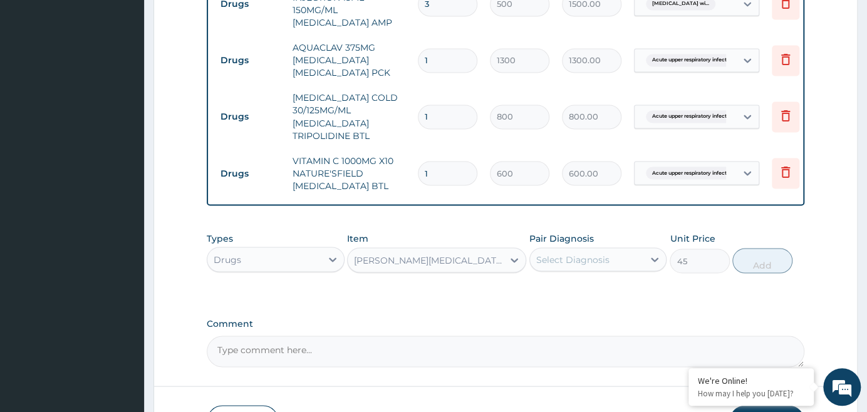
click at [642, 247] on div "Select Diagnosis" at bounding box center [597, 259] width 137 height 24
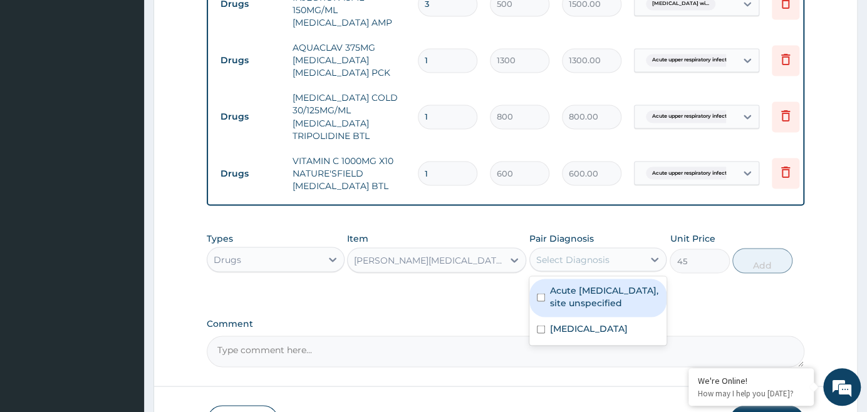
click at [599, 286] on label "Acute [MEDICAL_DATA], site unspecified" at bounding box center [604, 296] width 109 height 25
checkbox input "true"
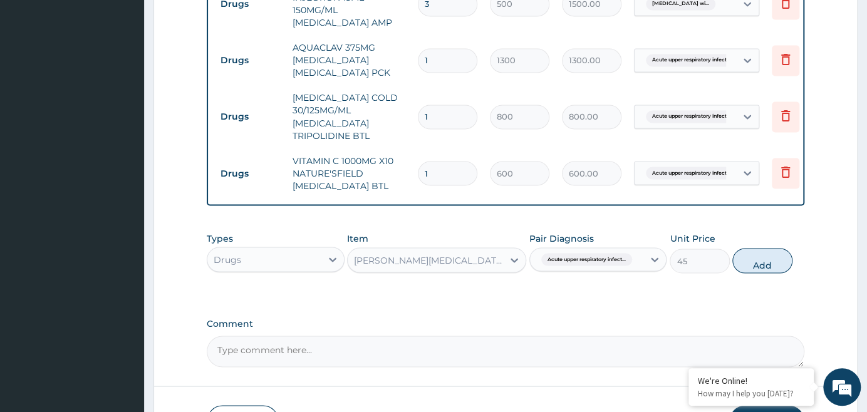
drag, startPoint x: 757, startPoint y: 227, endPoint x: 695, endPoint y: 225, distance: 62.1
click at [747, 248] on button "Add" at bounding box center [762, 260] width 60 height 25
type input "0"
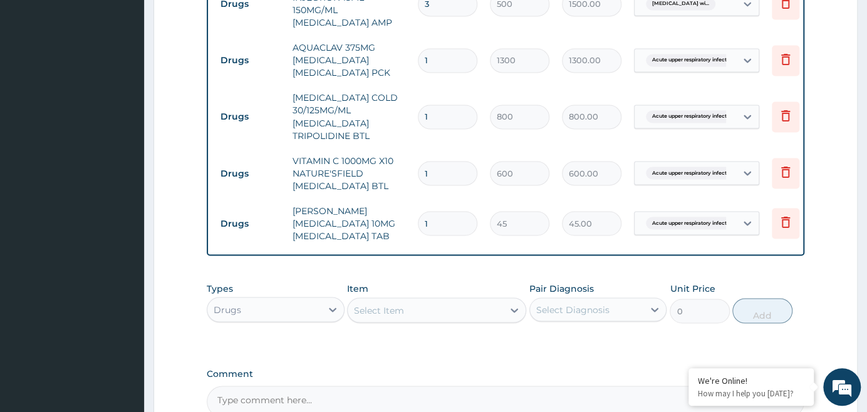
click at [453, 211] on input "1" at bounding box center [448, 223] width 60 height 24
type input "0.00"
type input "1"
type input "45.00"
type input "14"
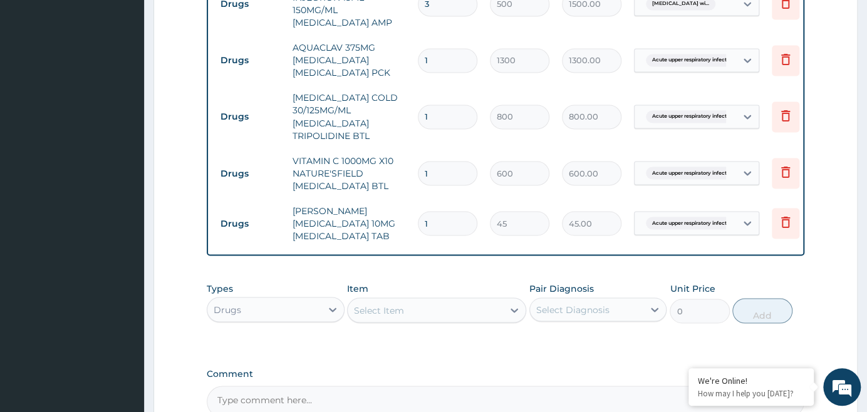
type input "630.00"
type input "14"
click at [423, 300] on div "Select Item" at bounding box center [425, 310] width 155 height 20
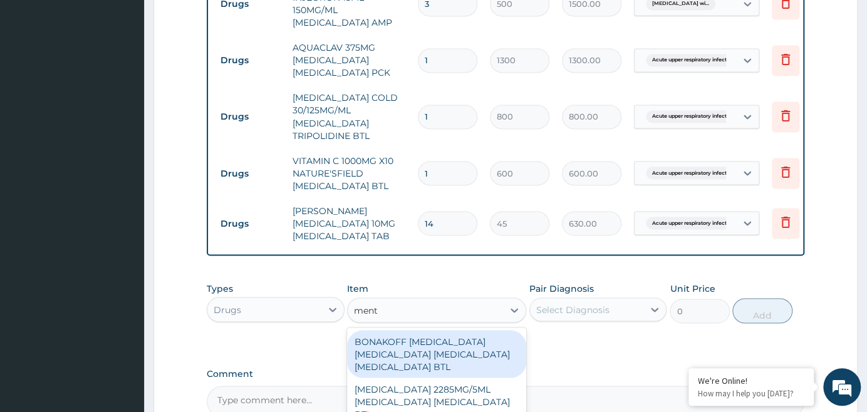
type input "[PERSON_NAME]"
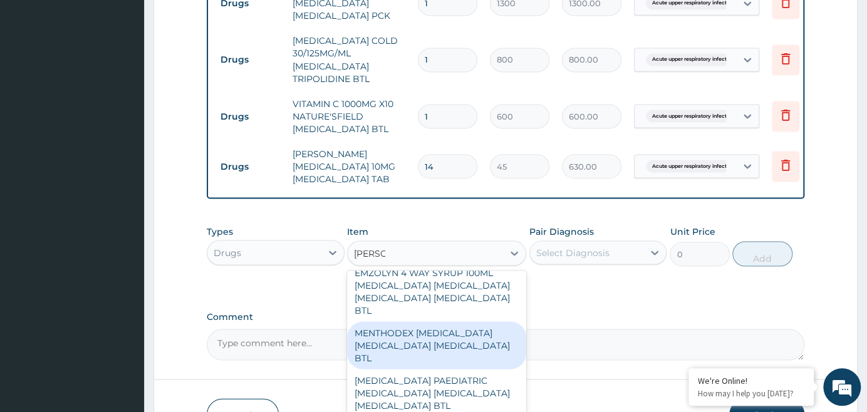
scroll to position [113, 0]
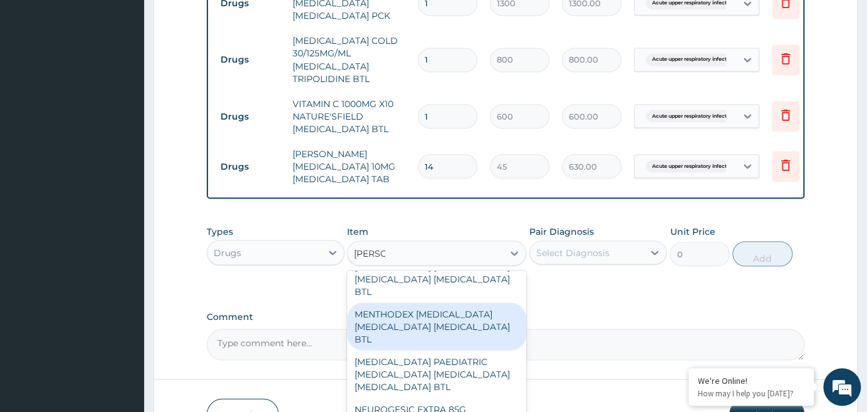
click at [447, 303] on div "MENTHODEX [MEDICAL_DATA] [MEDICAL_DATA] [MEDICAL_DATA] BTL" at bounding box center [436, 327] width 179 height 48
type input "1150"
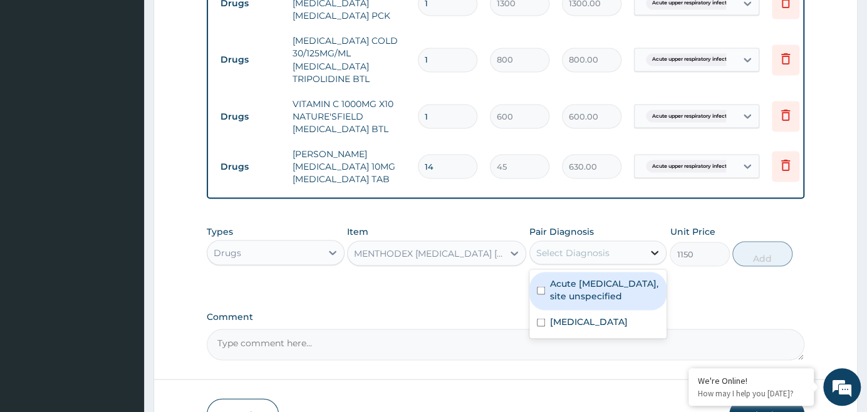
click at [647, 241] on div at bounding box center [654, 252] width 23 height 23
click at [574, 277] on label "Acute [MEDICAL_DATA], site unspecified" at bounding box center [604, 289] width 109 height 25
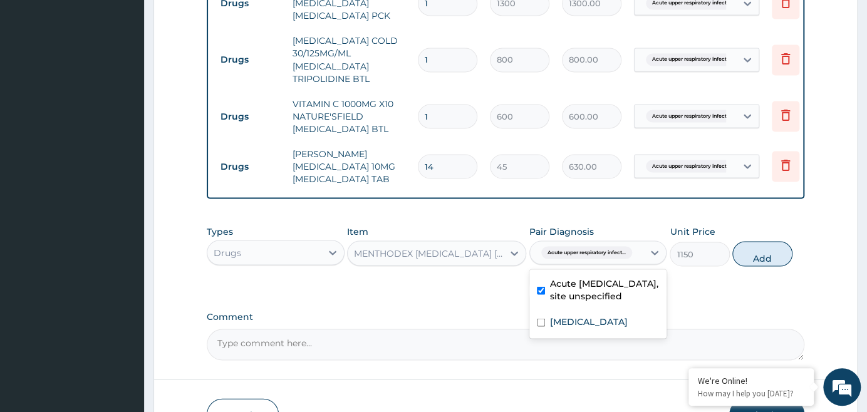
checkbox input "true"
click at [765, 241] on button "Add" at bounding box center [762, 253] width 60 height 25
type input "0"
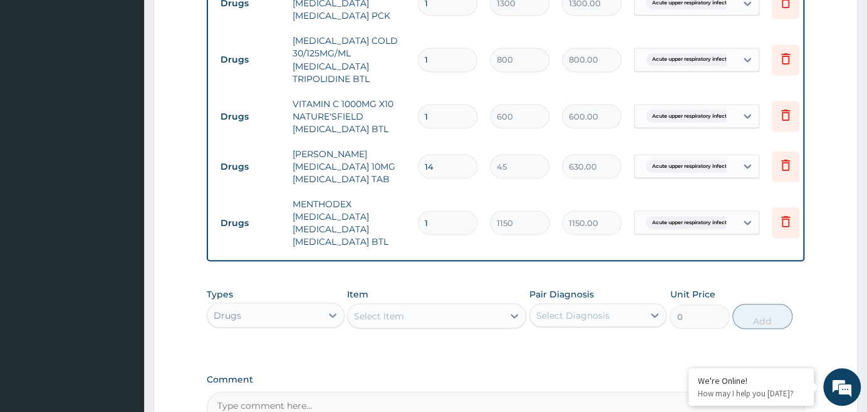
type input "0"
type input "0.00"
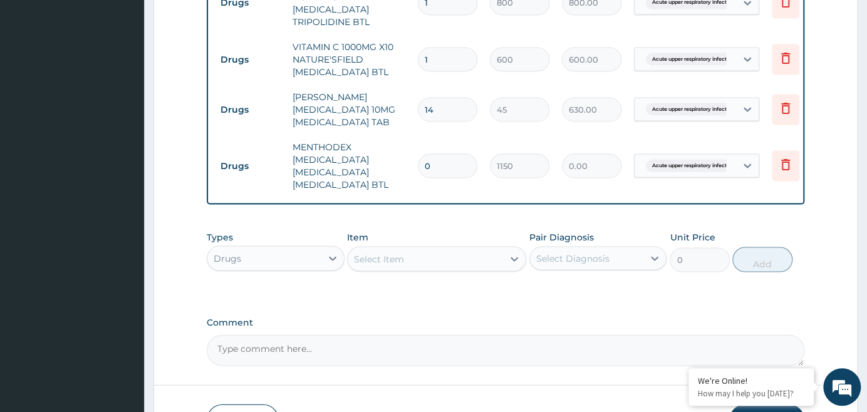
scroll to position [1232, 0]
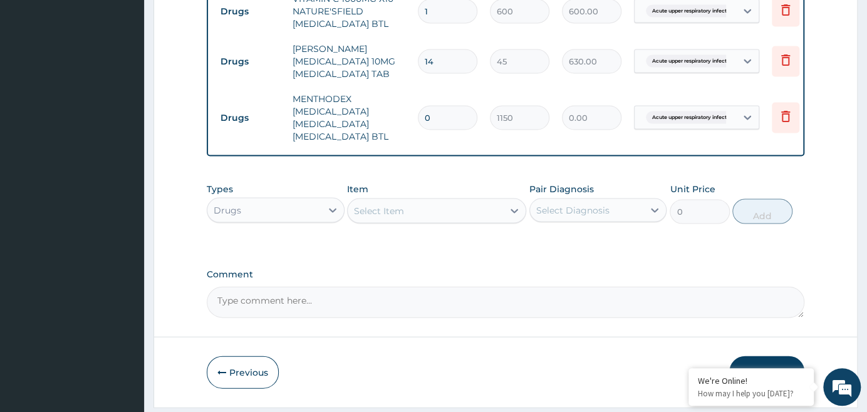
type input "0"
click at [781, 368] on icon "button" at bounding box center [785, 372] width 9 height 9
click at [453, 106] on input "0" at bounding box center [448, 118] width 60 height 24
type input "1"
type input "1150.00"
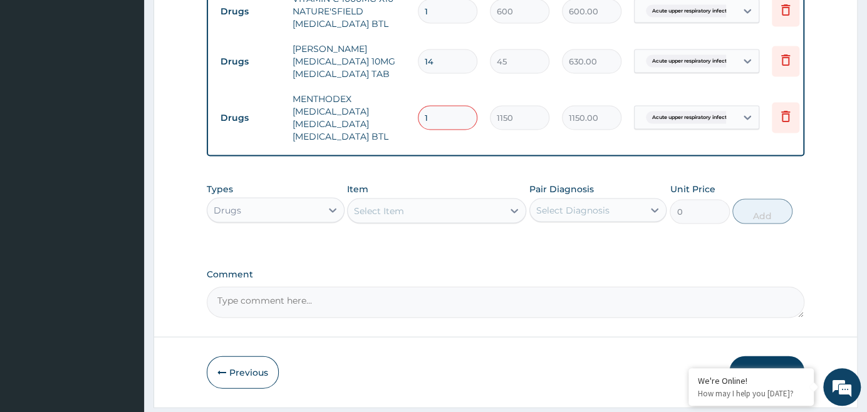
type input "1"
click at [777, 356] on button "Submit" at bounding box center [766, 372] width 75 height 33
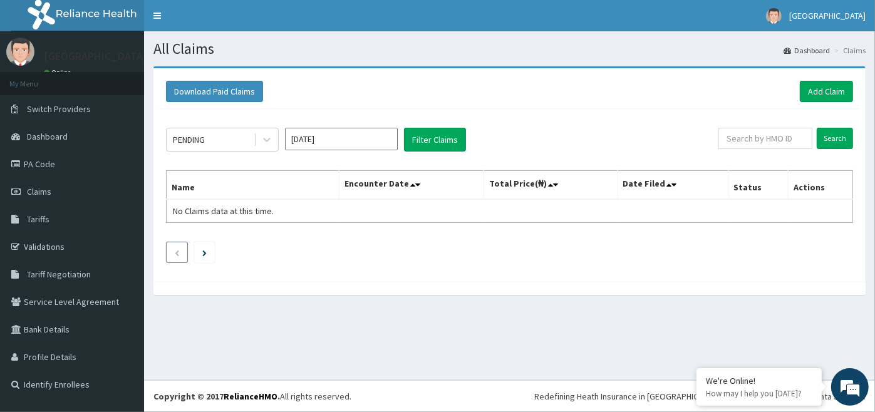
click at [174, 251] on icon "Previous page" at bounding box center [177, 253] width 6 height 8
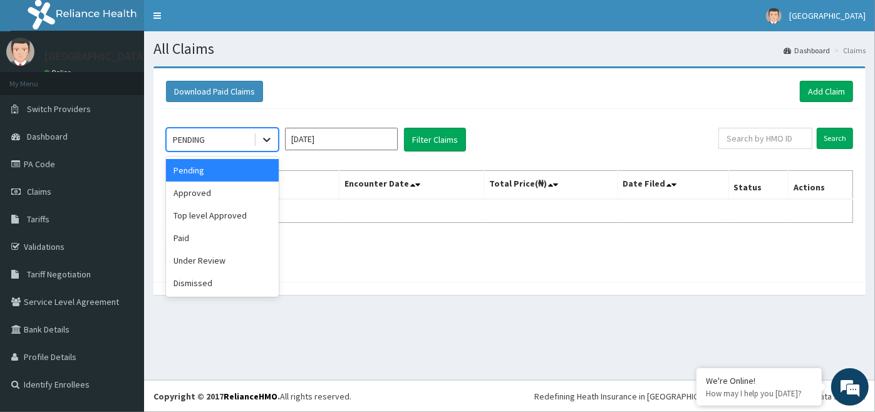
click at [265, 137] on icon at bounding box center [267, 139] width 13 height 13
click at [250, 170] on div "Pending" at bounding box center [222, 170] width 113 height 23
click at [266, 139] on icon at bounding box center [267, 140] width 8 height 4
click at [243, 191] on div "Approved" at bounding box center [222, 193] width 113 height 23
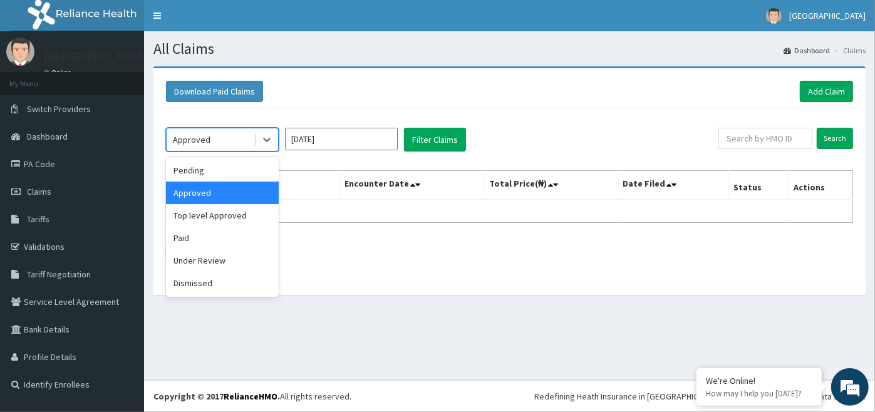
drag, startPoint x: 263, startPoint y: 137, endPoint x: 257, endPoint y: 164, distance: 27.7
click at [263, 141] on icon at bounding box center [267, 139] width 13 height 13
click at [244, 232] on div "Paid" at bounding box center [222, 238] width 113 height 23
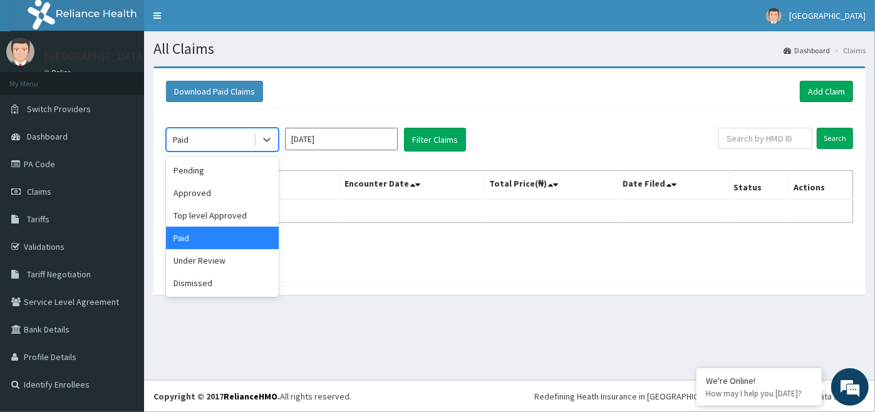
drag, startPoint x: 266, startPoint y: 140, endPoint x: 272, endPoint y: 170, distance: 30.8
click at [270, 149] on div at bounding box center [267, 139] width 23 height 23
click at [268, 162] on div "Pending" at bounding box center [222, 170] width 113 height 23
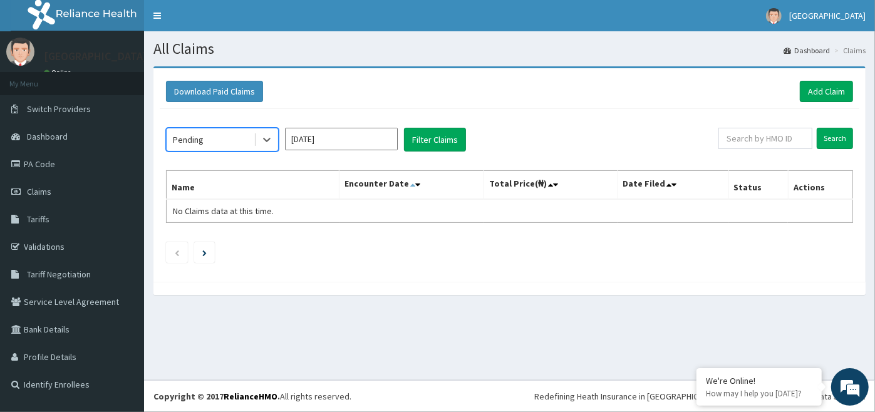
click at [415, 186] on icon at bounding box center [412, 184] width 5 height 9
click at [420, 182] on icon at bounding box center [417, 184] width 5 height 9
drag, startPoint x: 13, startPoint y: 203, endPoint x: 752, endPoint y: 48, distance: 754.7
click at [752, 48] on h1 "All Claims" at bounding box center [509, 49] width 712 height 16
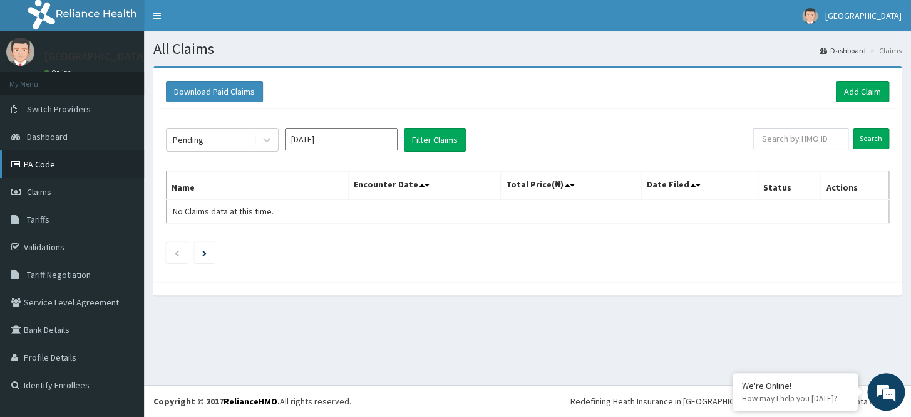
click at [66, 163] on link "PA Code" at bounding box center [72, 164] width 144 height 28
